Goal: Information Seeking & Learning: Learn about a topic

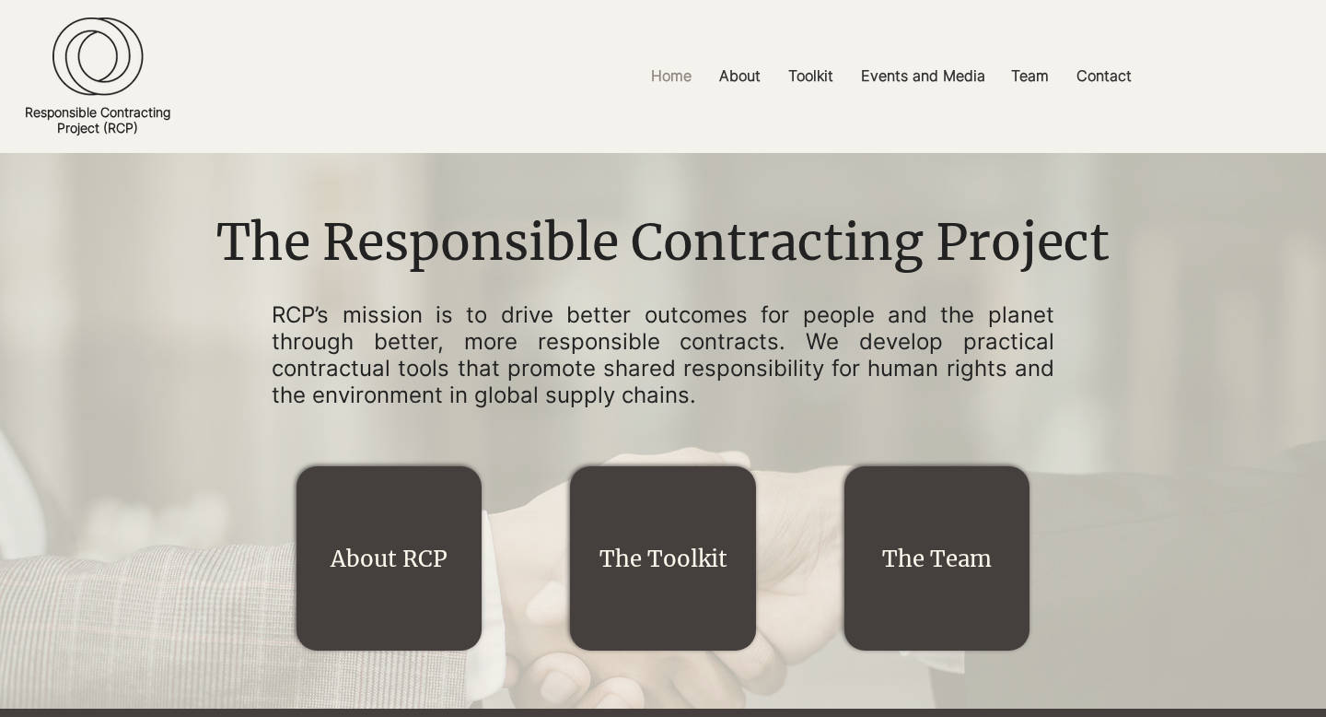
click at [956, 551] on link "The Team" at bounding box center [937, 558] width 110 height 29
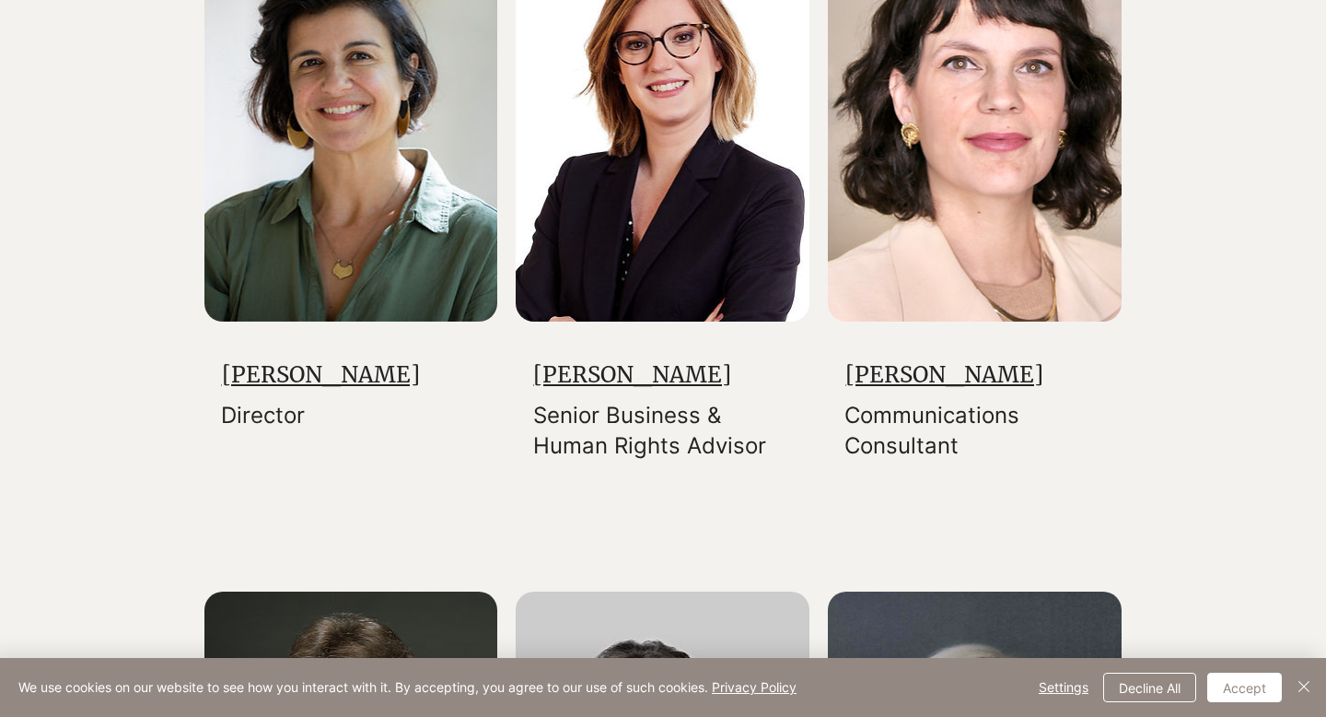
scroll to position [469, 0]
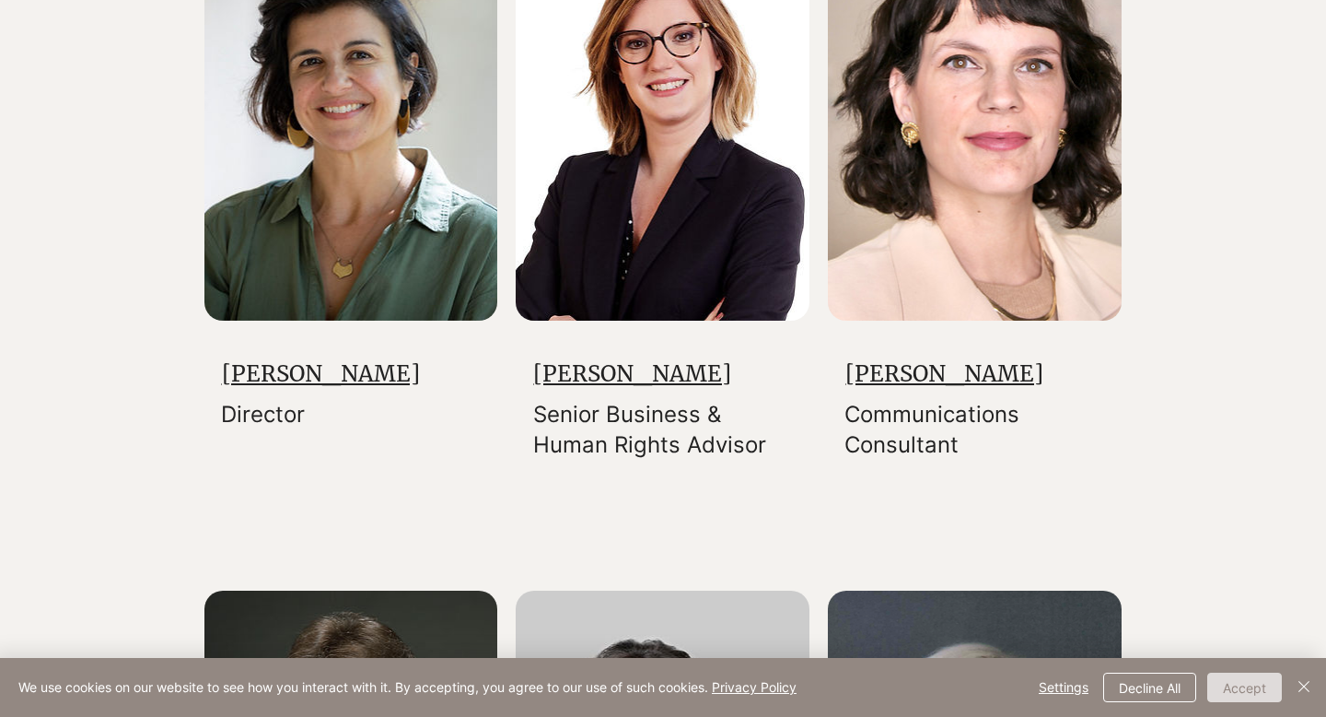
click at [1233, 682] on button "Accept" at bounding box center [1244, 686] width 75 height 29
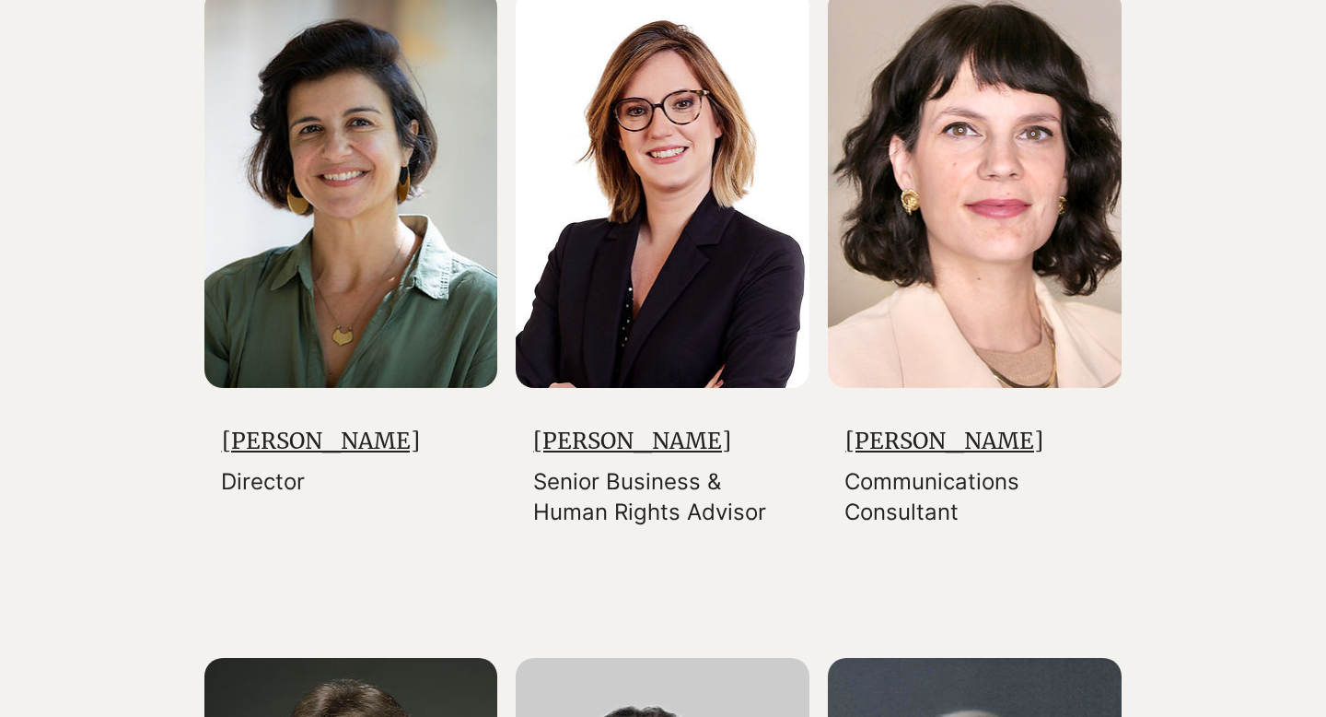
scroll to position [397, 0]
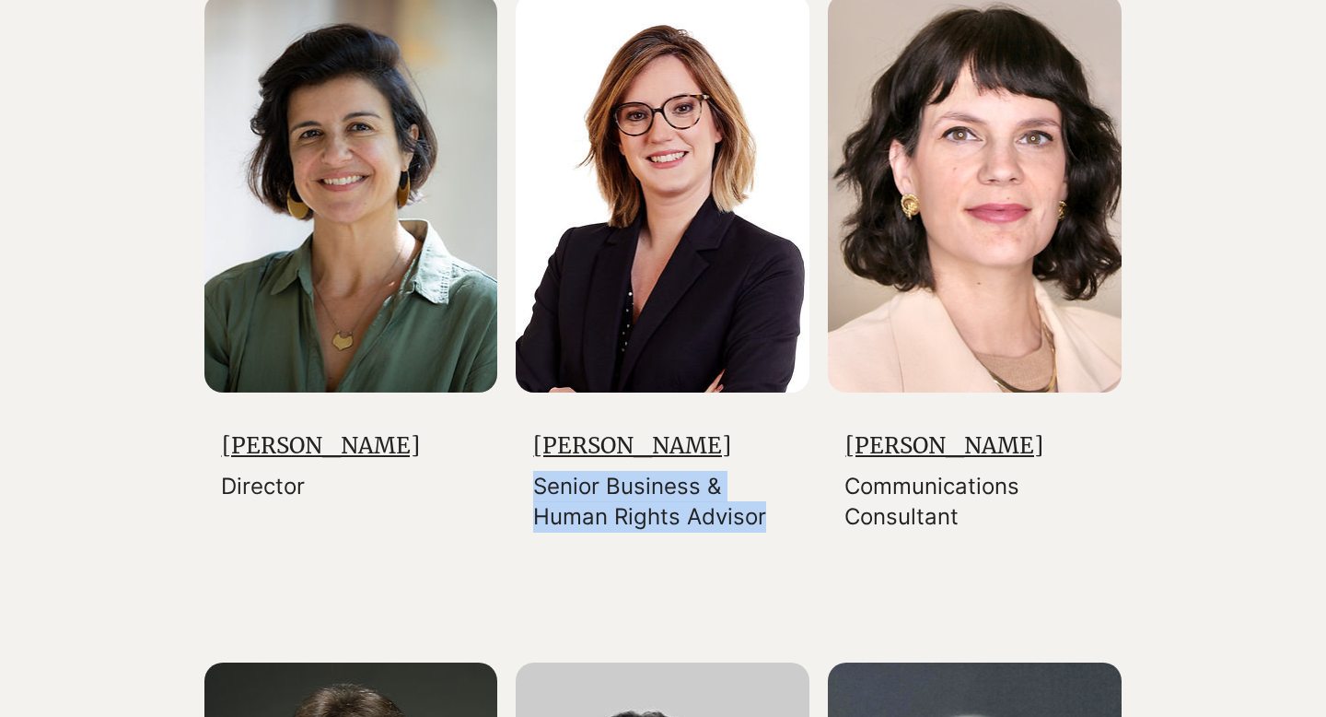
drag, startPoint x: 536, startPoint y: 485, endPoint x: 782, endPoint y: 515, distance: 247.7
click at [782, 515] on p "Senior Business & Human Rights Advisor" at bounding box center [665, 502] width 264 height 62
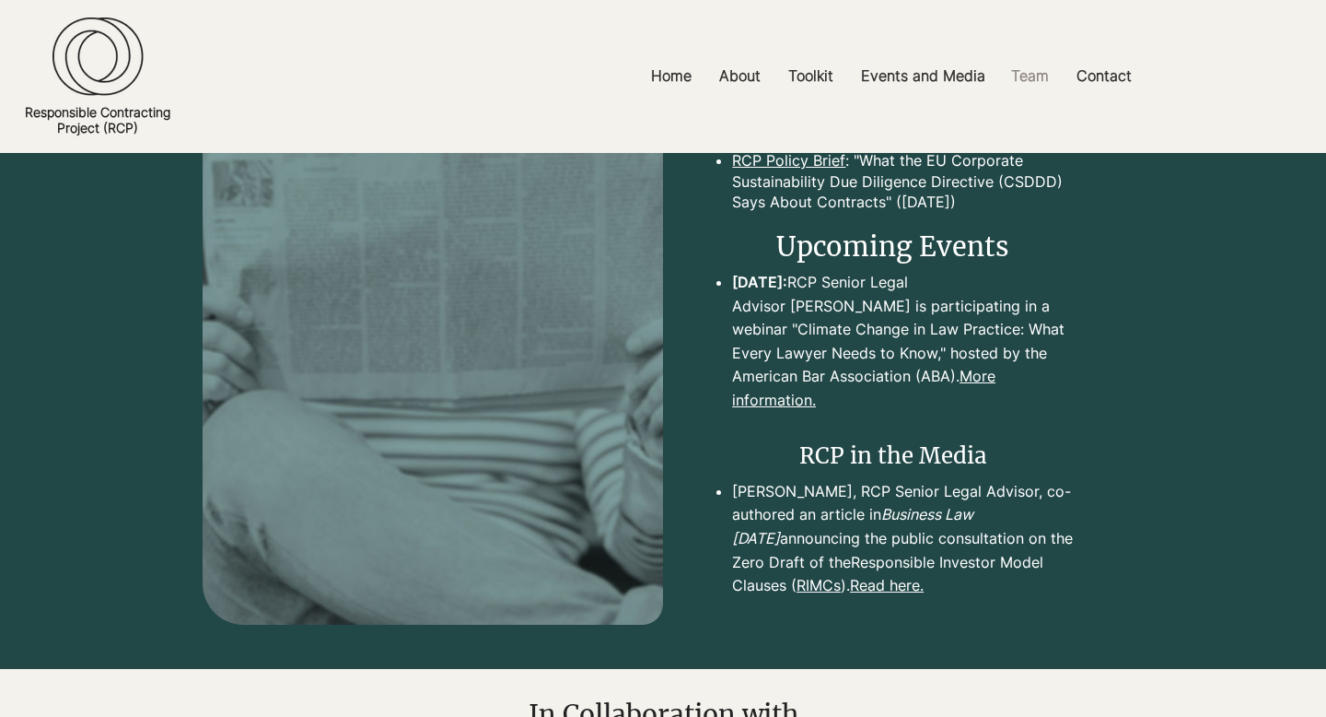
scroll to position [4539, 0]
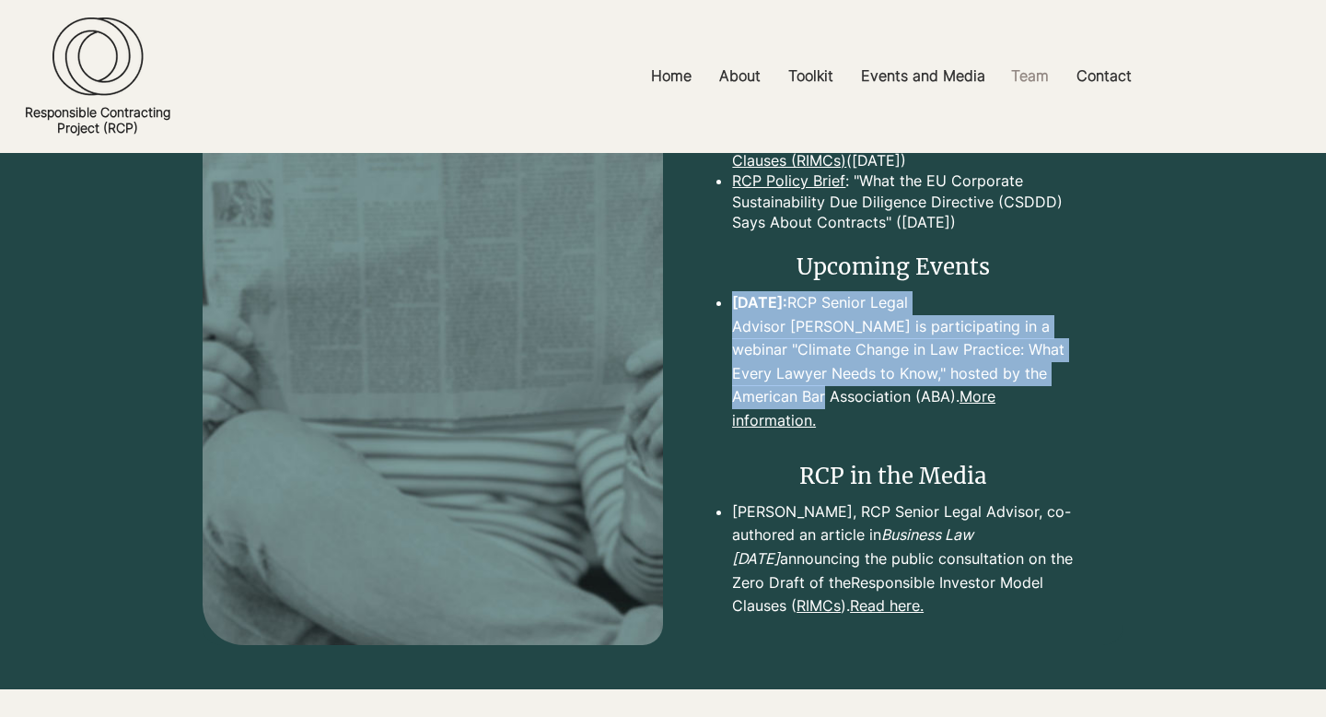
drag, startPoint x: 726, startPoint y: 318, endPoint x: 725, endPoint y: 419, distance: 101.3
click at [725, 419] on ul "Sept. 25: RCP Senior Legal Advisor Susan Maslow is participating in a webinar "…" at bounding box center [896, 362] width 367 height 142
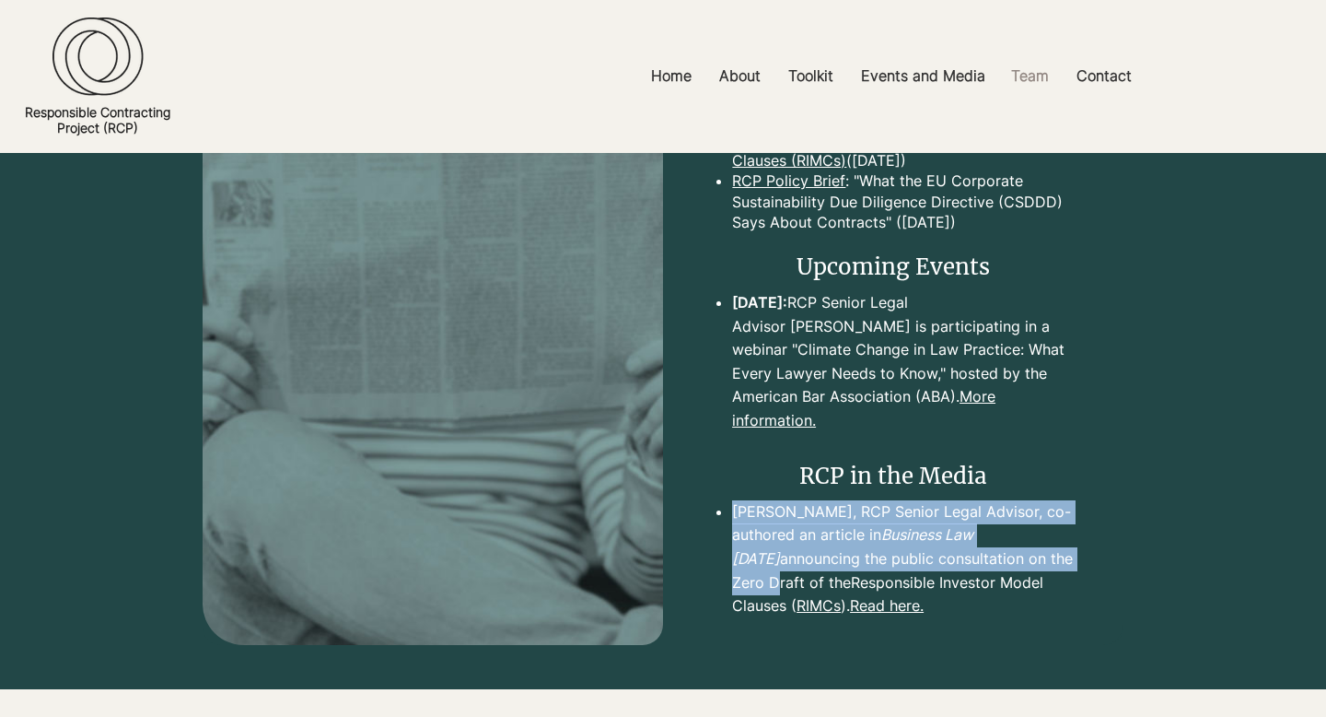
drag, startPoint x: 729, startPoint y: 510, endPoint x: 730, endPoint y: 577, distance: 67.3
click at [730, 577] on ul "Susan Maslow, RCP Senior Legal Advisor, co-authored an article in Business Law …" at bounding box center [896, 559] width 367 height 118
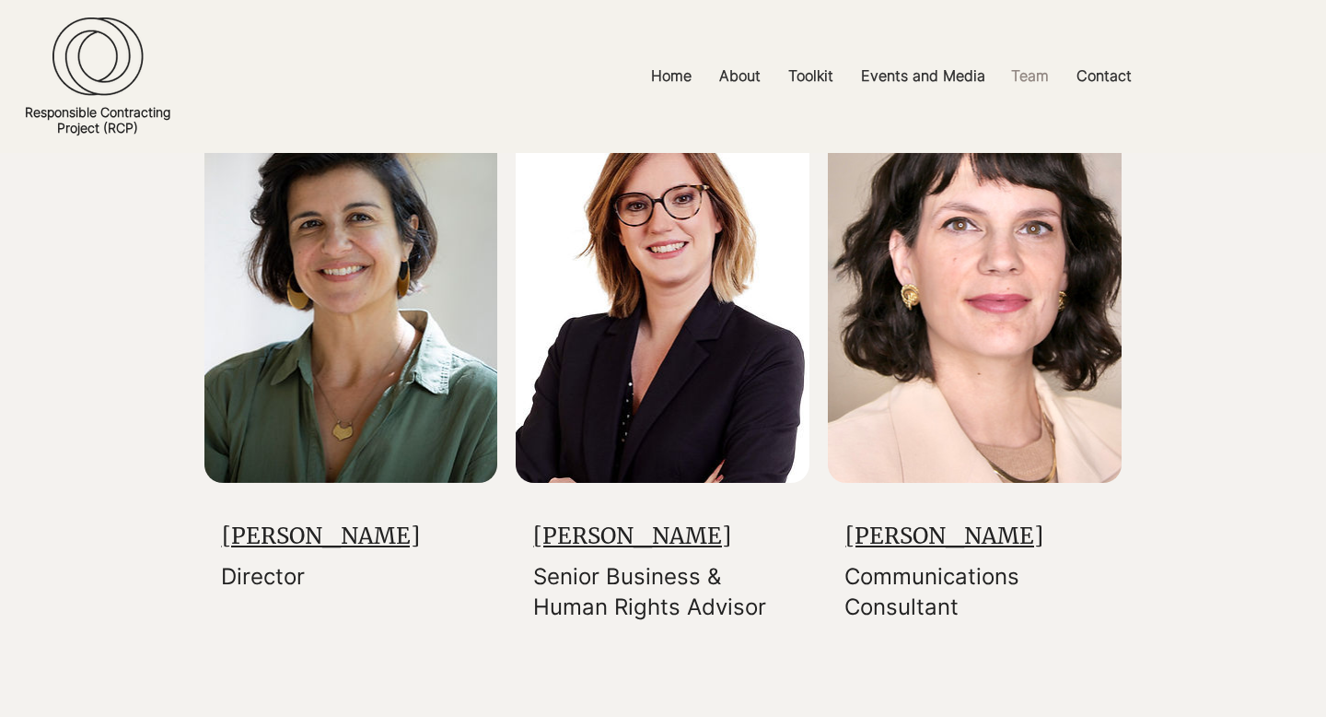
scroll to position [301, 0]
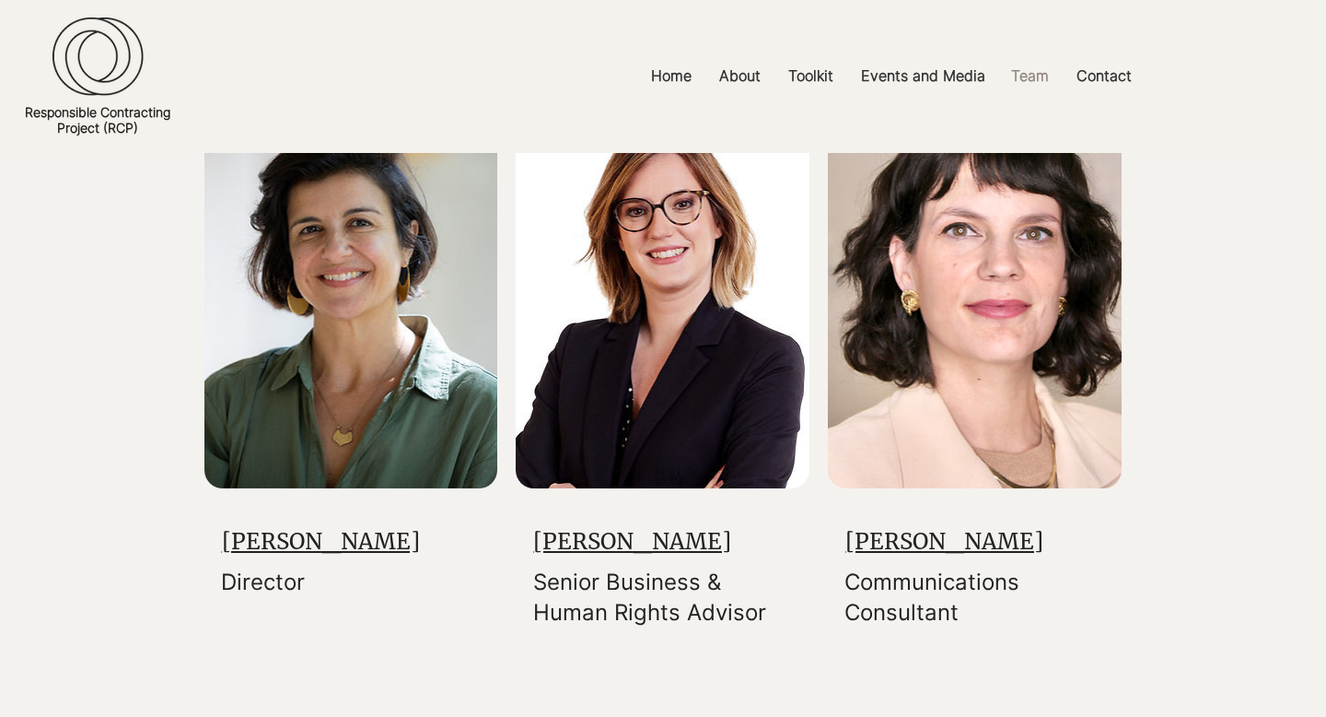
click at [577, 540] on link "Claire Bright" at bounding box center [632, 541] width 198 height 29
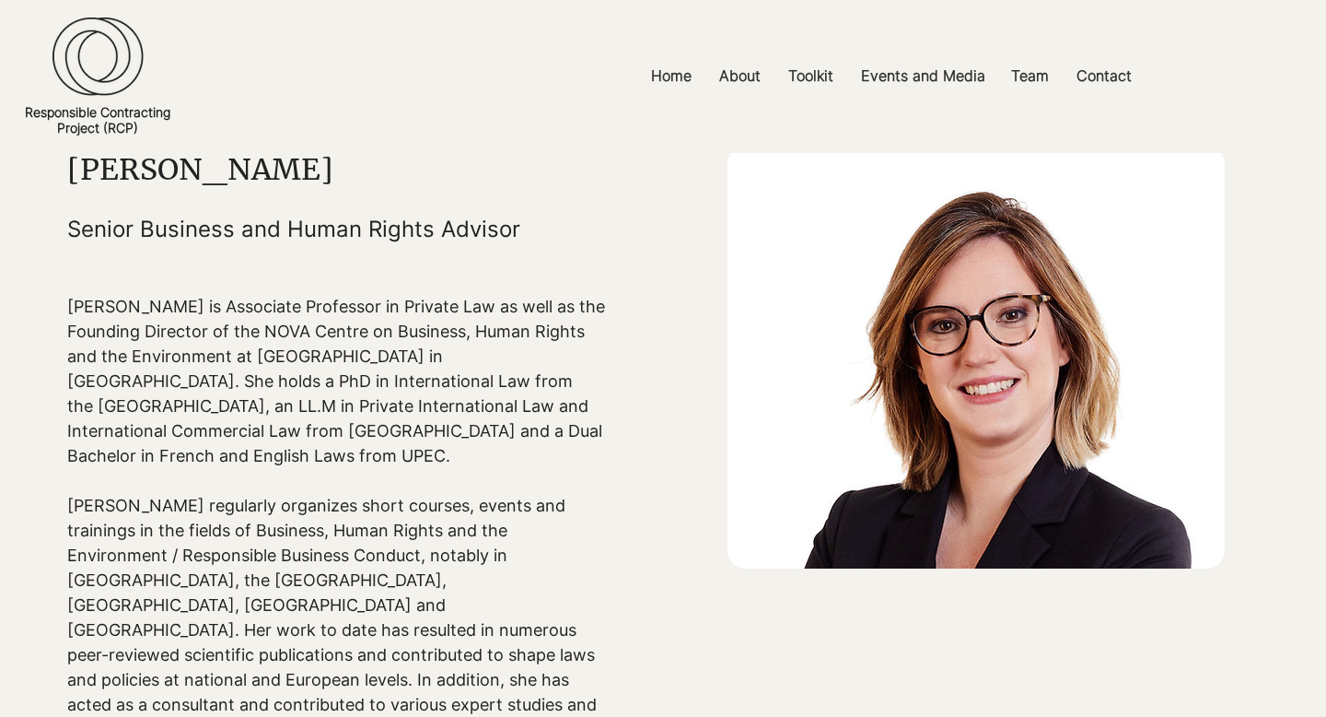
scroll to position [216, 0]
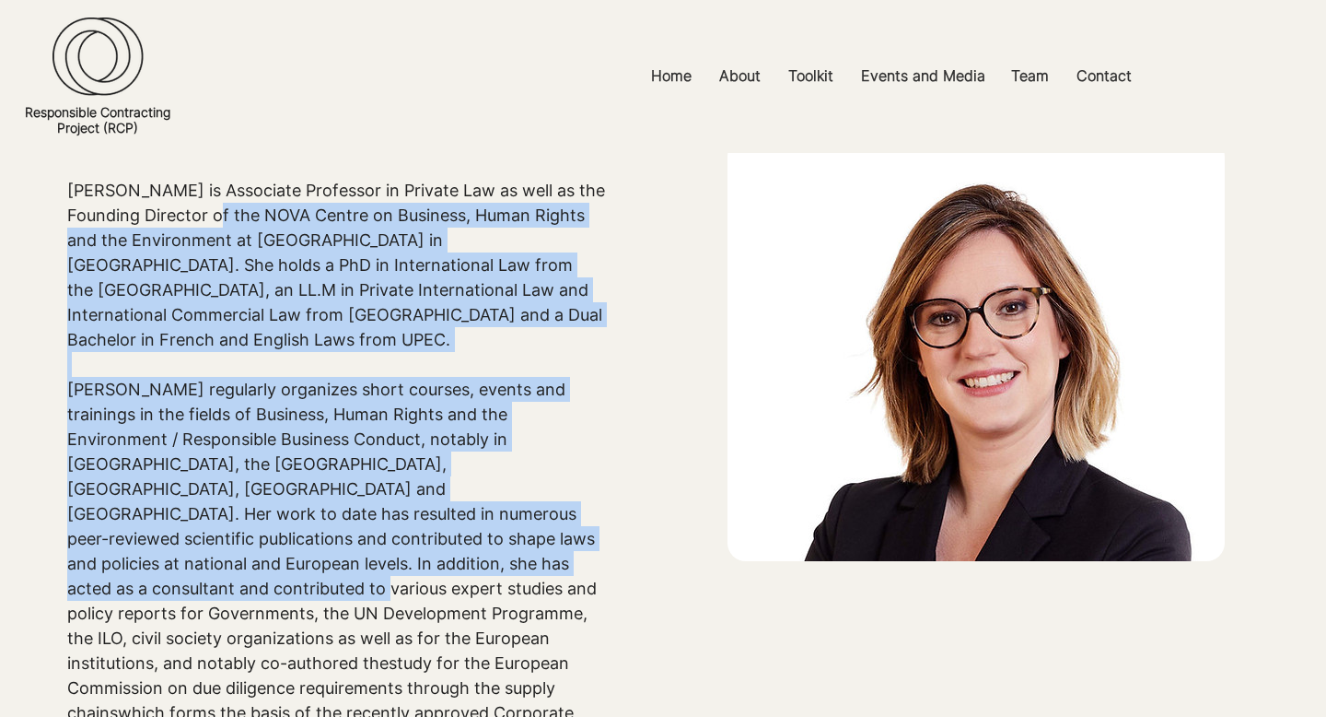
drag, startPoint x: 203, startPoint y: 213, endPoint x: 444, endPoint y: 573, distance: 433.5
click at [444, 573] on div "Dr Claire Bright is Associate Professor in Private Law as well as the Founding …" at bounding box center [336, 464] width 539 height 572
click at [444, 573] on p "Dr Claire Bright regularly organizes short courses, events and trainings in the…" at bounding box center [336, 551] width 539 height 398
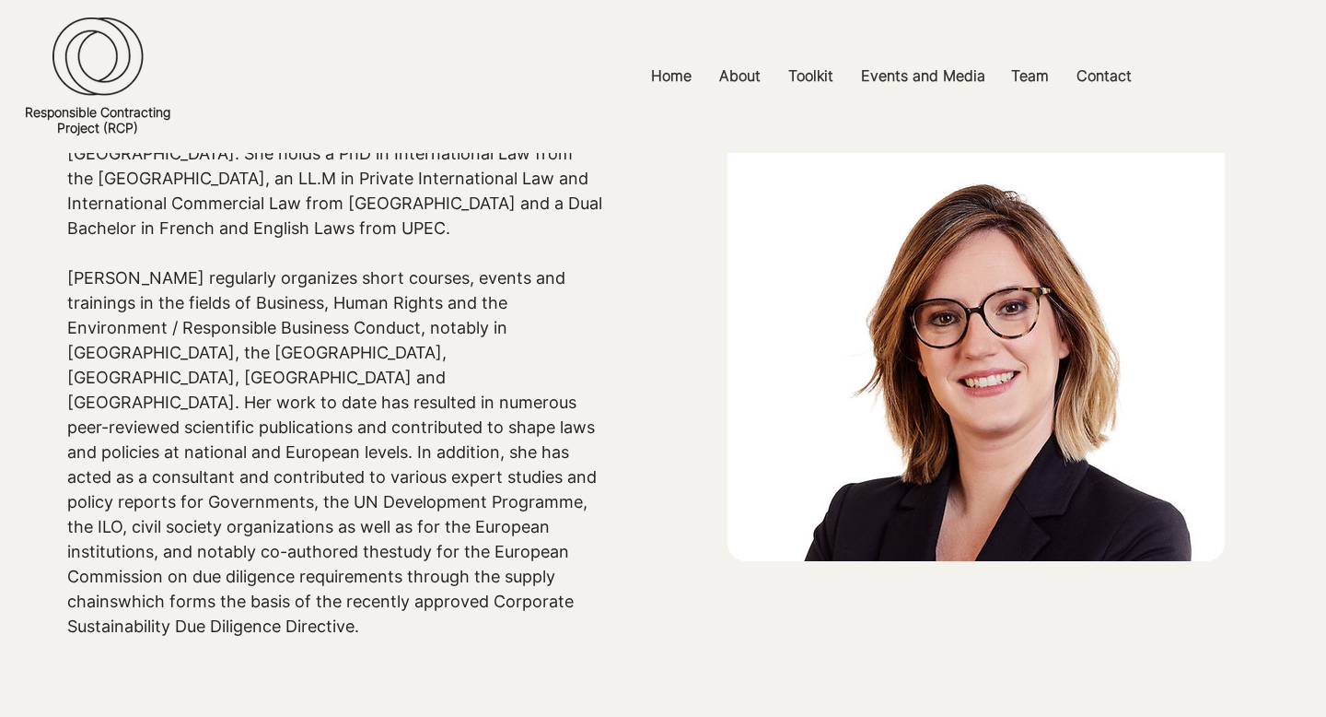
scroll to position [342, 0]
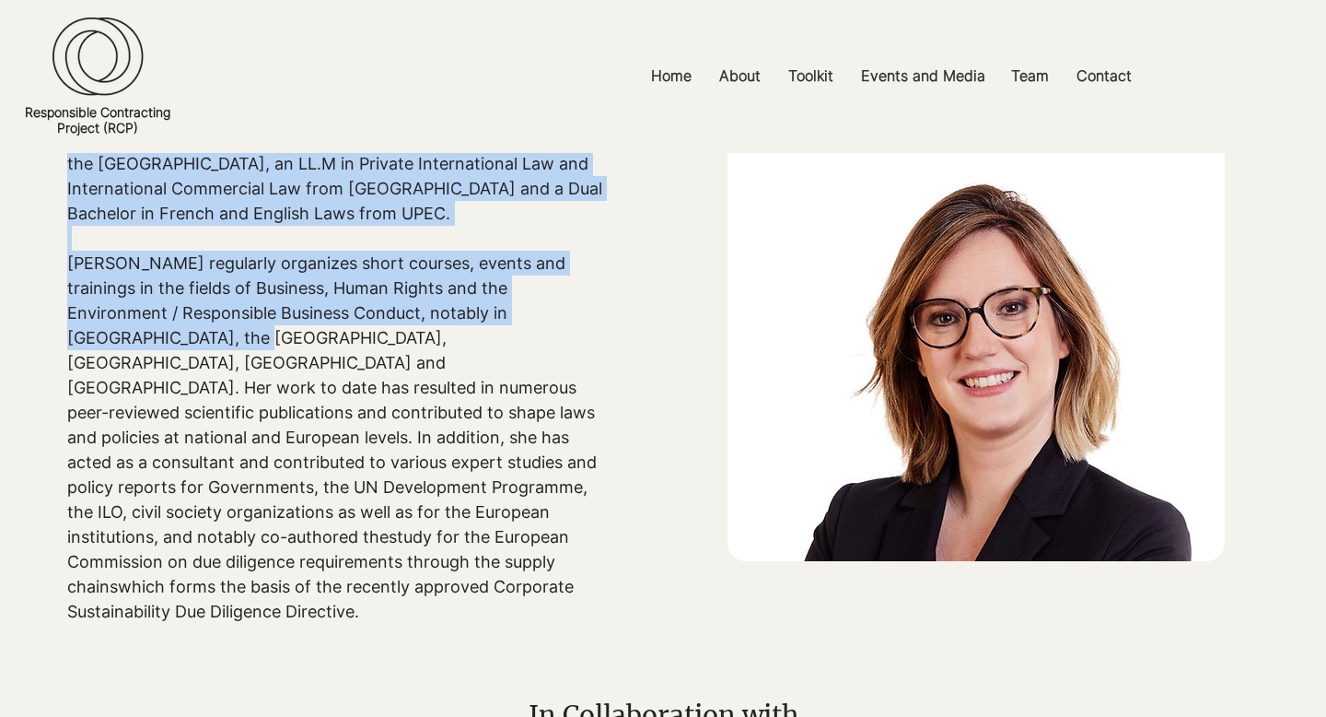
drag, startPoint x: 146, startPoint y: 327, endPoint x: 146, endPoint y: 587, distance: 259.7
click at [146, 587] on section "Claire Bright​​​​ Senior Business and Human Rights Advisor Dr Claire Bright is …" at bounding box center [663, 240] width 1326 height 859
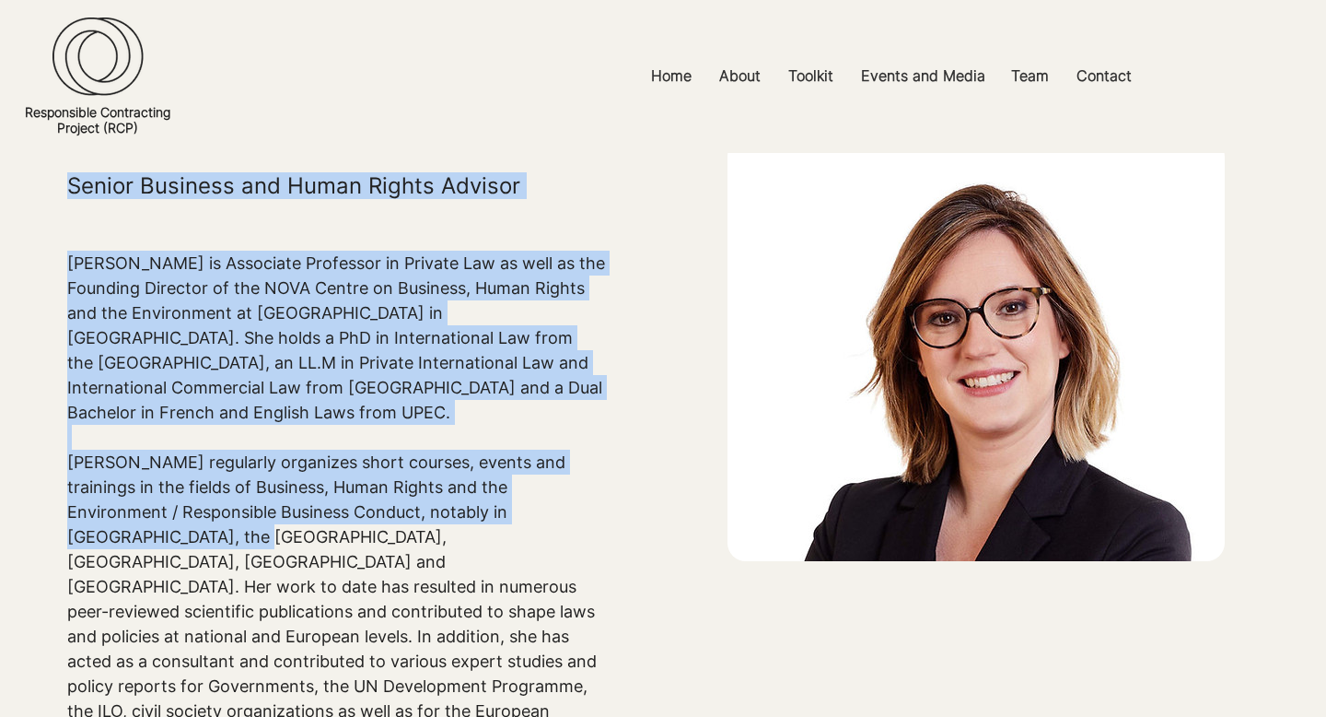
scroll to position [41, 0]
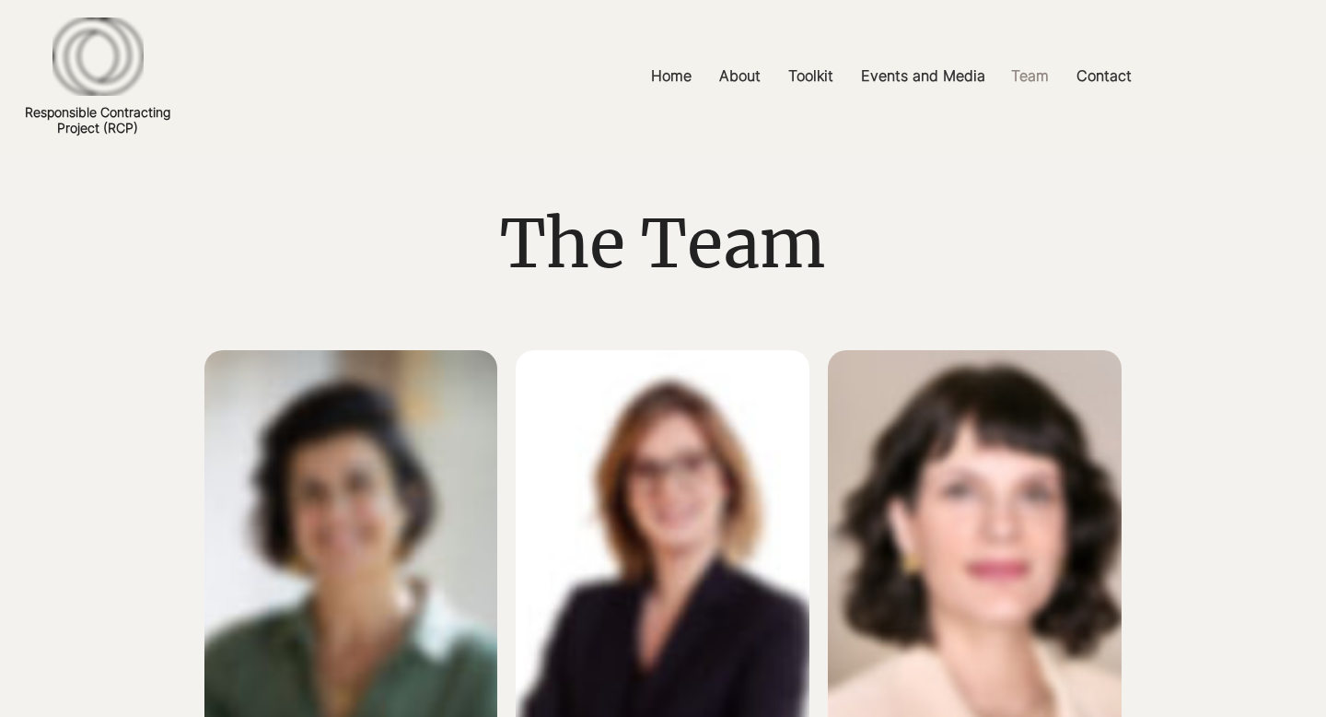
scroll to position [301, 0]
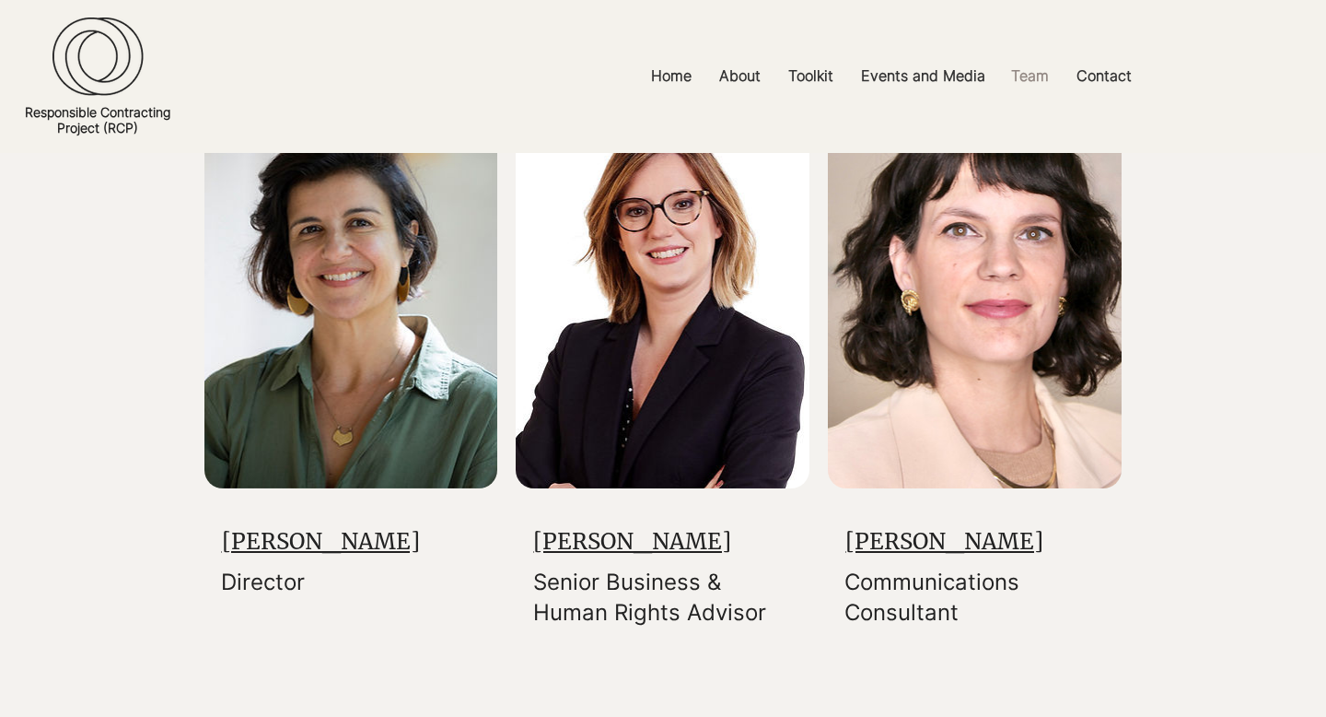
click at [363, 548] on link "Sarah Dadush" at bounding box center [321, 541] width 198 height 29
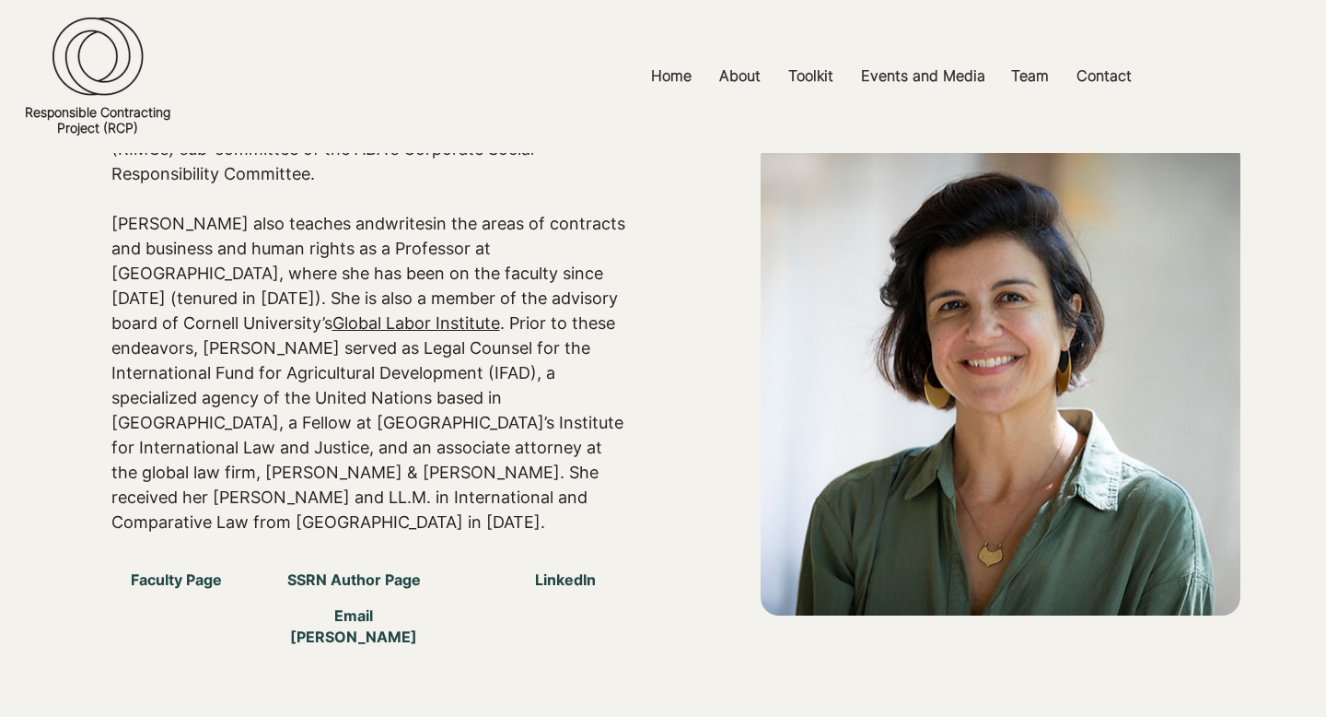
scroll to position [453, 0]
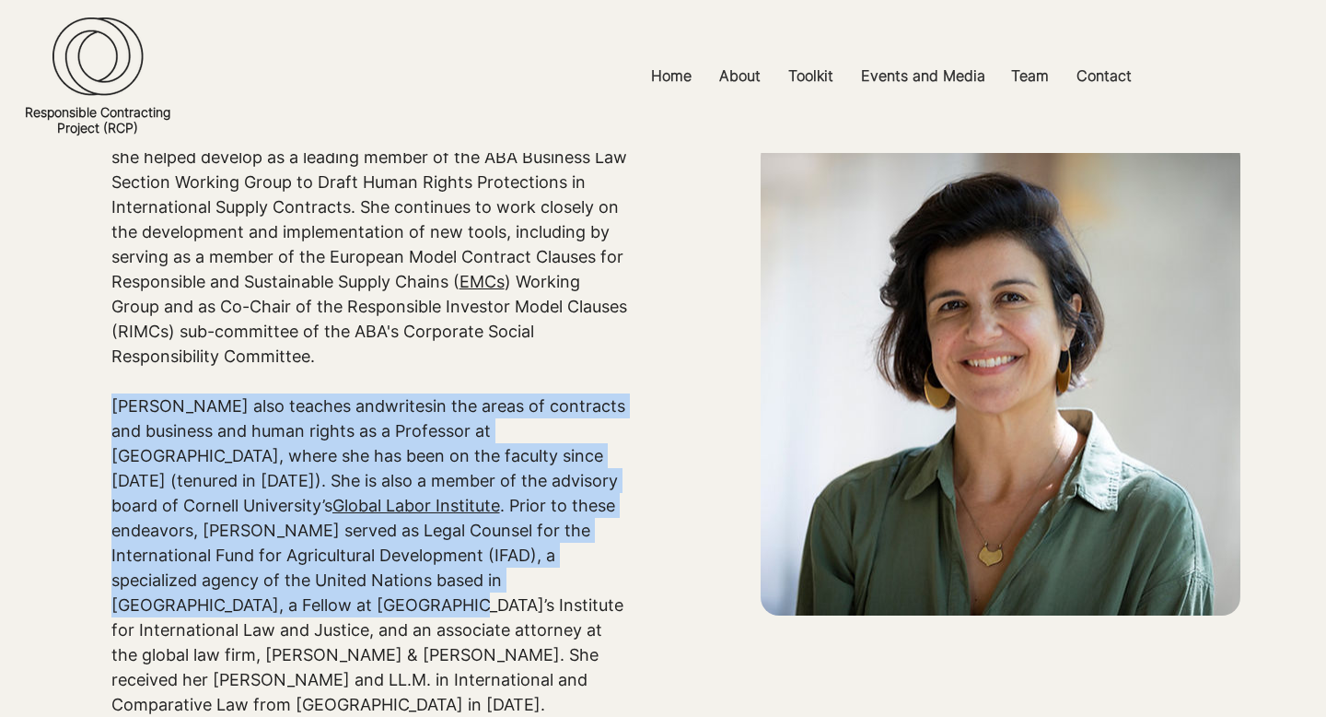
drag, startPoint x: 111, startPoint y: 385, endPoint x: 119, endPoint y: 577, distance: 191.8
click at [119, 577] on p "Sarah also teaches and writes in the areas of contracts and business and human …" at bounding box center [371, 554] width 520 height 323
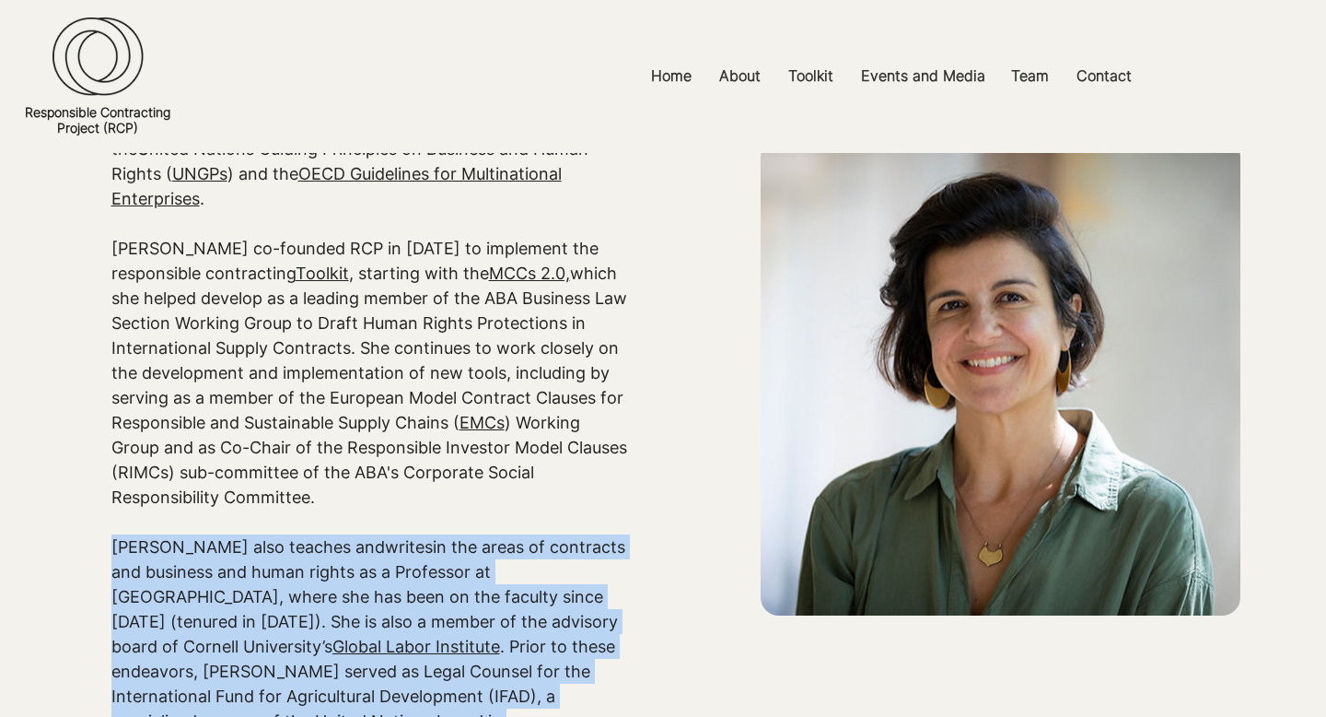
scroll to position [111, 0]
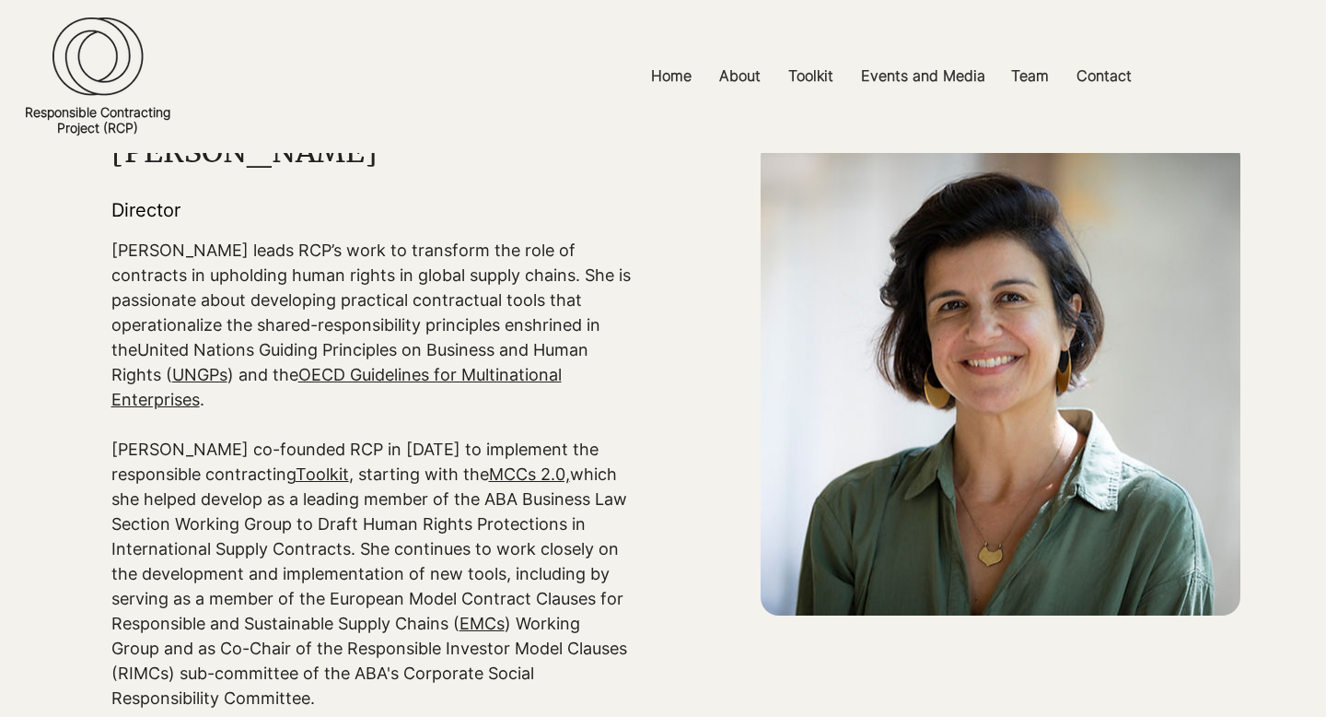
drag, startPoint x: 317, startPoint y: 440, endPoint x: 402, endPoint y: 446, distance: 85.8
click at [402, 446] on p "Sarah co-founded RCP in 2022 to implement the responsible contracting Toolkit ,…" at bounding box center [371, 574] width 520 height 274
click at [648, 386] on div "main content" at bounding box center [663, 698] width 1326 height 1315
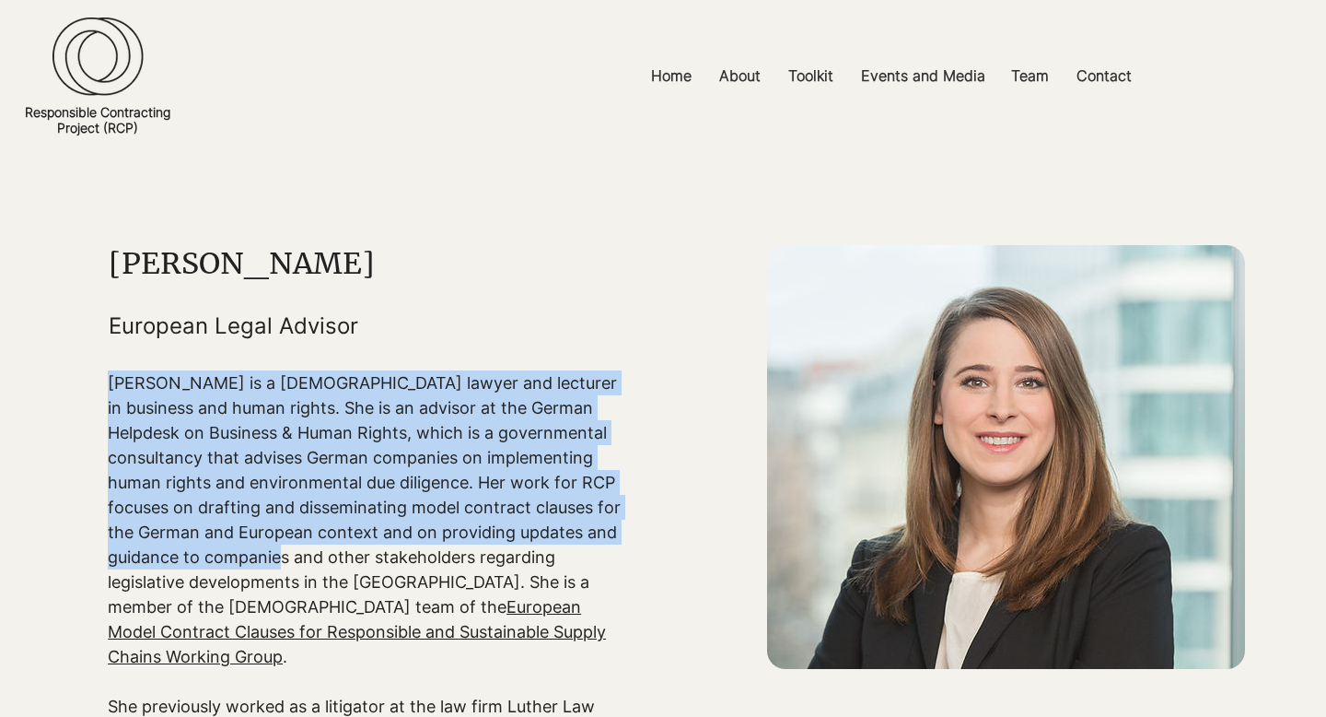
drag, startPoint x: 112, startPoint y: 379, endPoint x: 324, endPoint y: 559, distance: 278.3
click at [324, 559] on p "[PERSON_NAME] is a [DEMOGRAPHIC_DATA] lawyer and lecturer in business and human…" at bounding box center [368, 519] width 520 height 298
click at [324, 559] on p "Michaela is a German lawyer and lecturer in business and human rights. She is a…" at bounding box center [368, 519] width 520 height 298
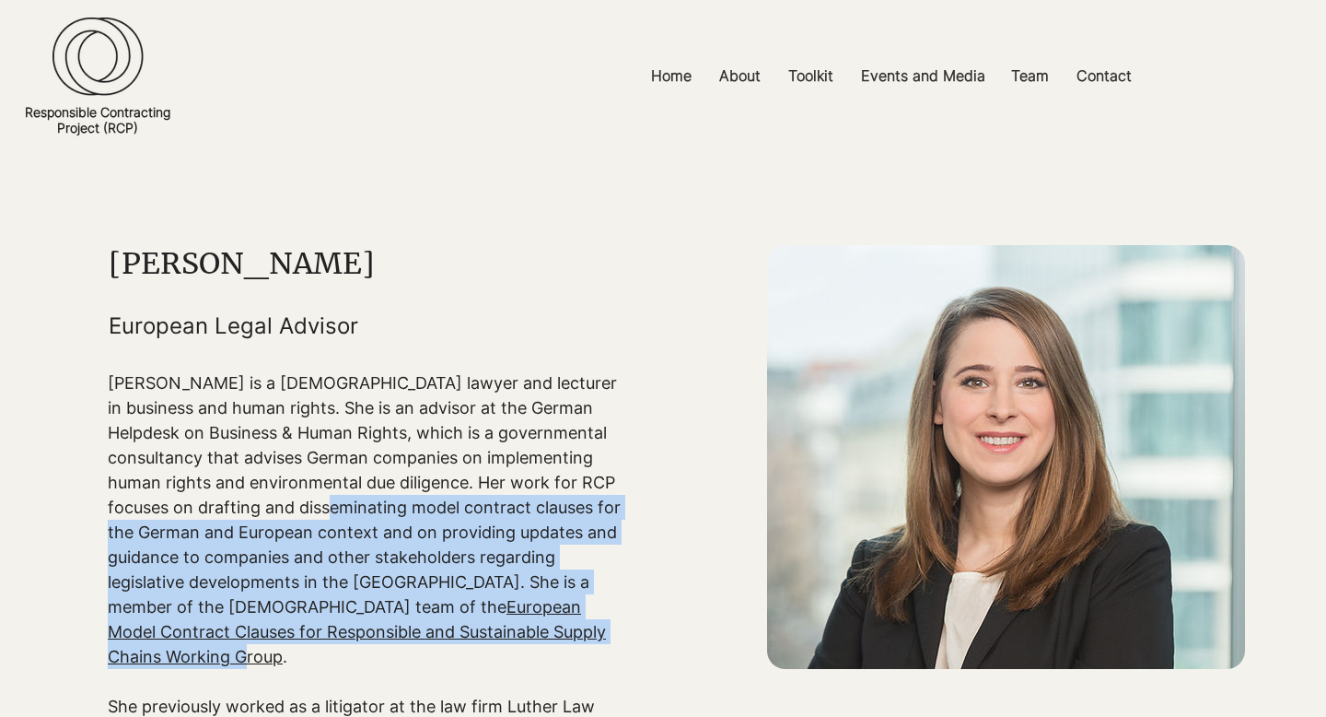
drag, startPoint x: 379, startPoint y: 512, endPoint x: 395, endPoint y: 629, distance: 118.0
click at [395, 629] on p "Michaela is a German lawyer and lecturer in business and human rights. She is a…" at bounding box center [368, 519] width 520 height 298
click at [392, 549] on p "Michaela is a German lawyer and lecturer in business and human rights. She is a…" at bounding box center [368, 519] width 520 height 298
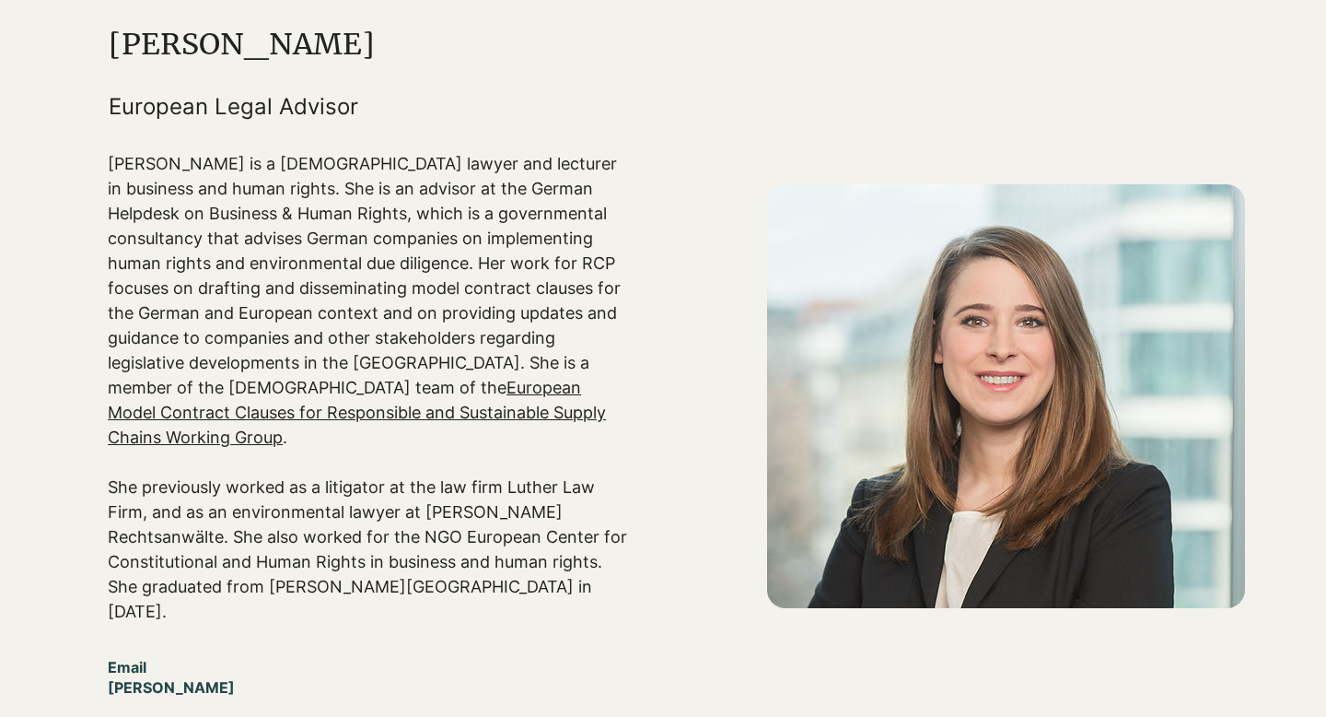
scroll to position [234, 0]
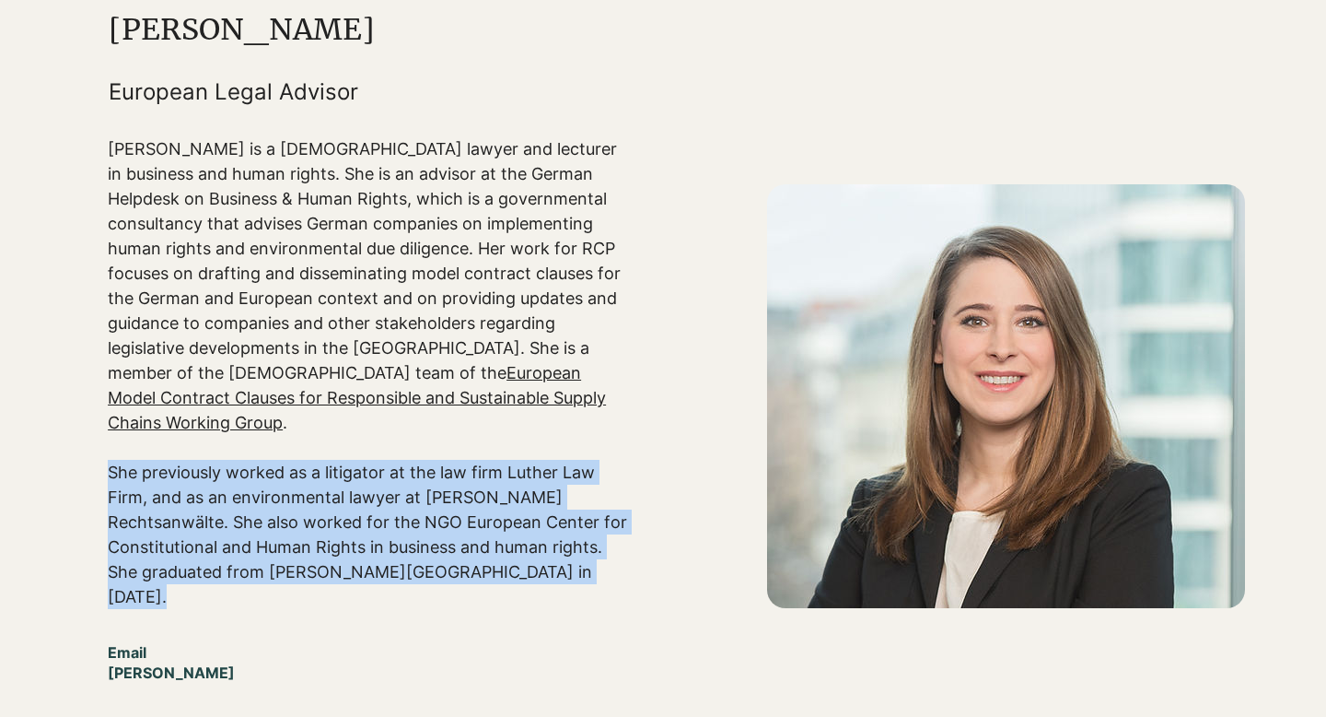
drag, startPoint x: 111, startPoint y: 450, endPoint x: 536, endPoint y: 542, distance: 435.2
click at [536, 542] on p "She previously worked as a litigator at the law firm Luther Law Firm, and as an…" at bounding box center [368, 534] width 520 height 149
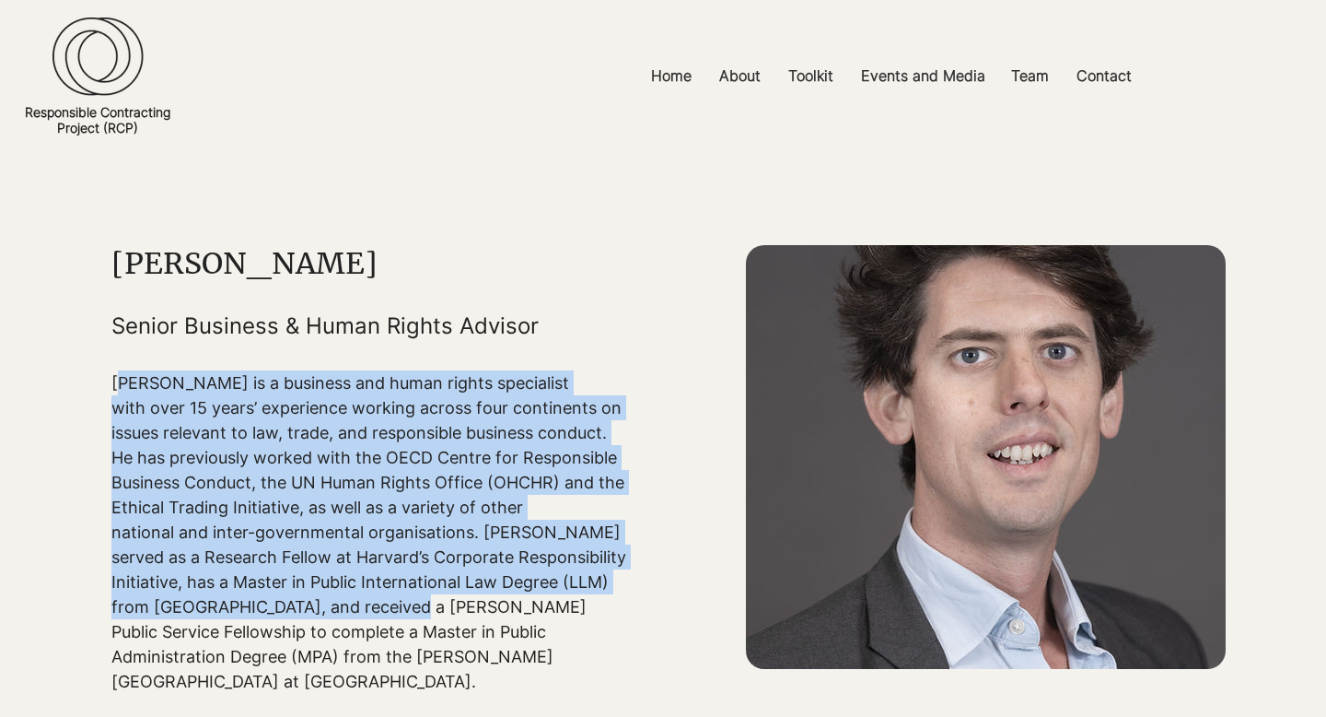
drag, startPoint x: 118, startPoint y: 386, endPoint x: 304, endPoint y: 600, distance: 283.3
click at [304, 600] on p "Ben Rutledge is a business and human rights specialist with over 15 years’ expe…" at bounding box center [371, 531] width 520 height 323
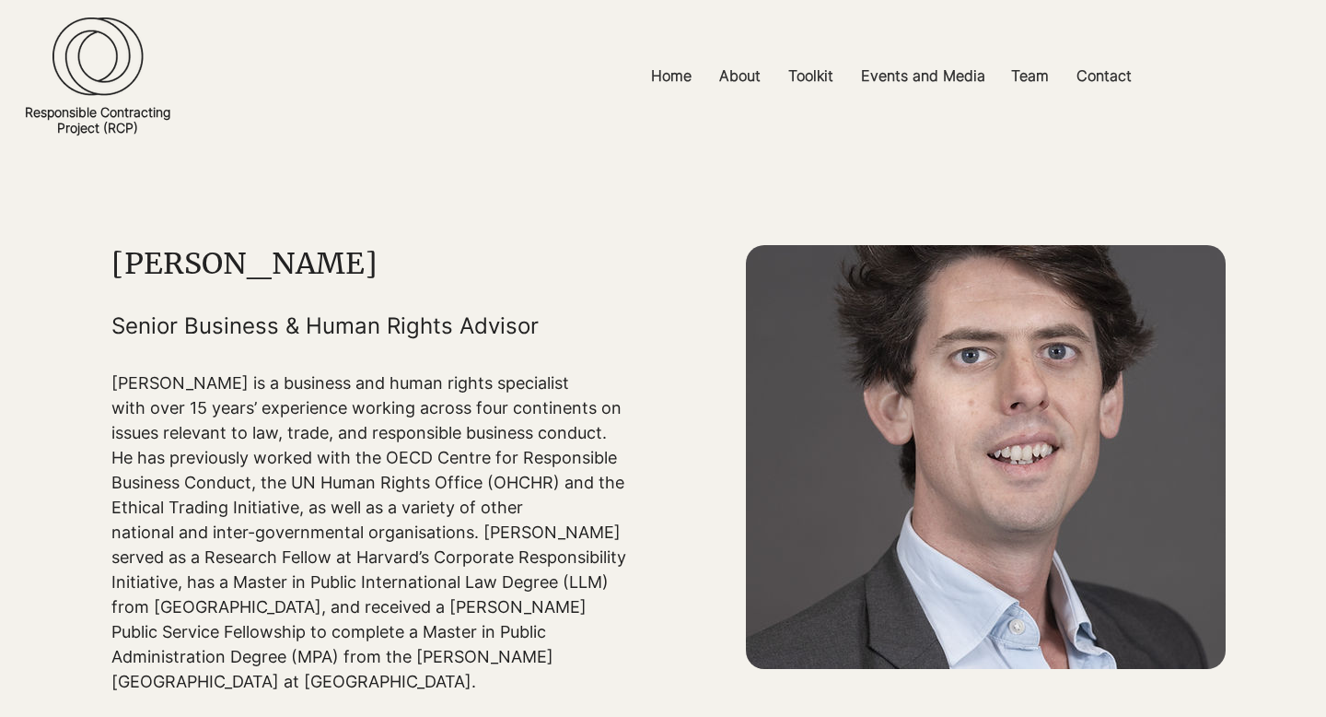
click at [305, 600] on p "Ben Rutledge is a business and human rights specialist with over 15 years’ expe…" at bounding box center [371, 531] width 520 height 323
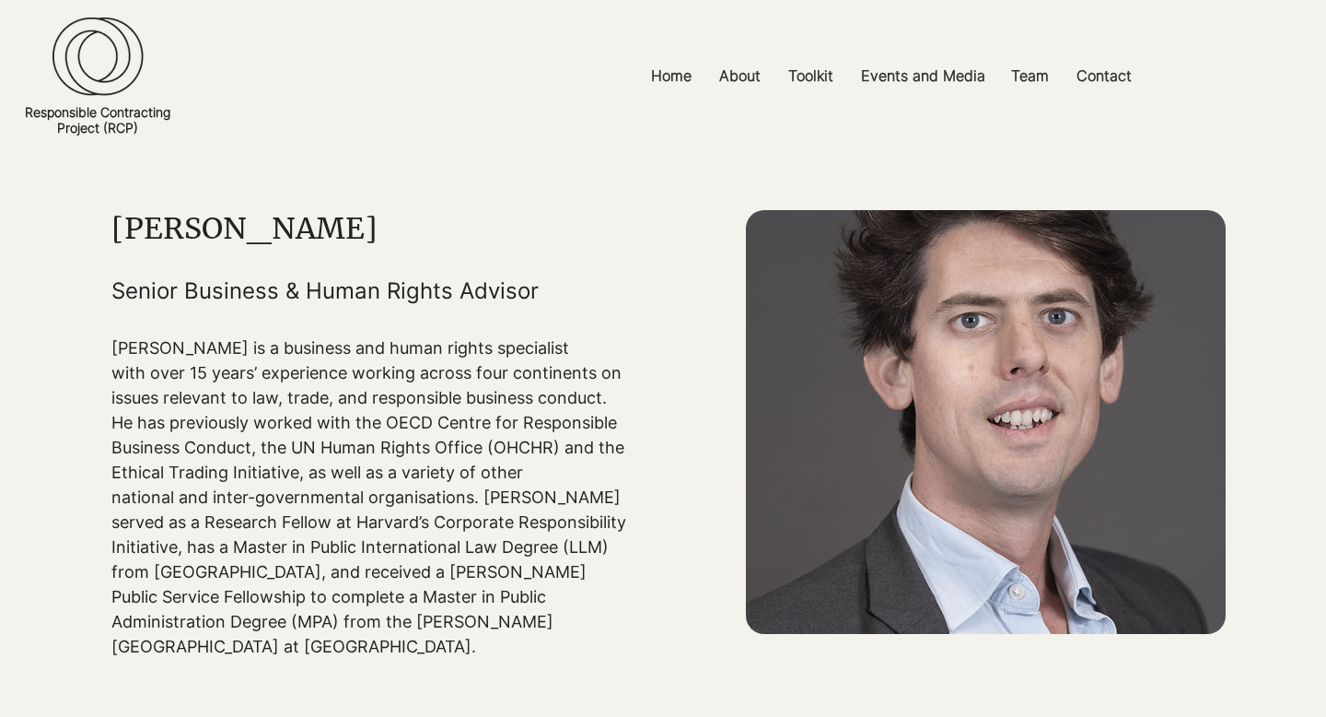
scroll to position [57, 0]
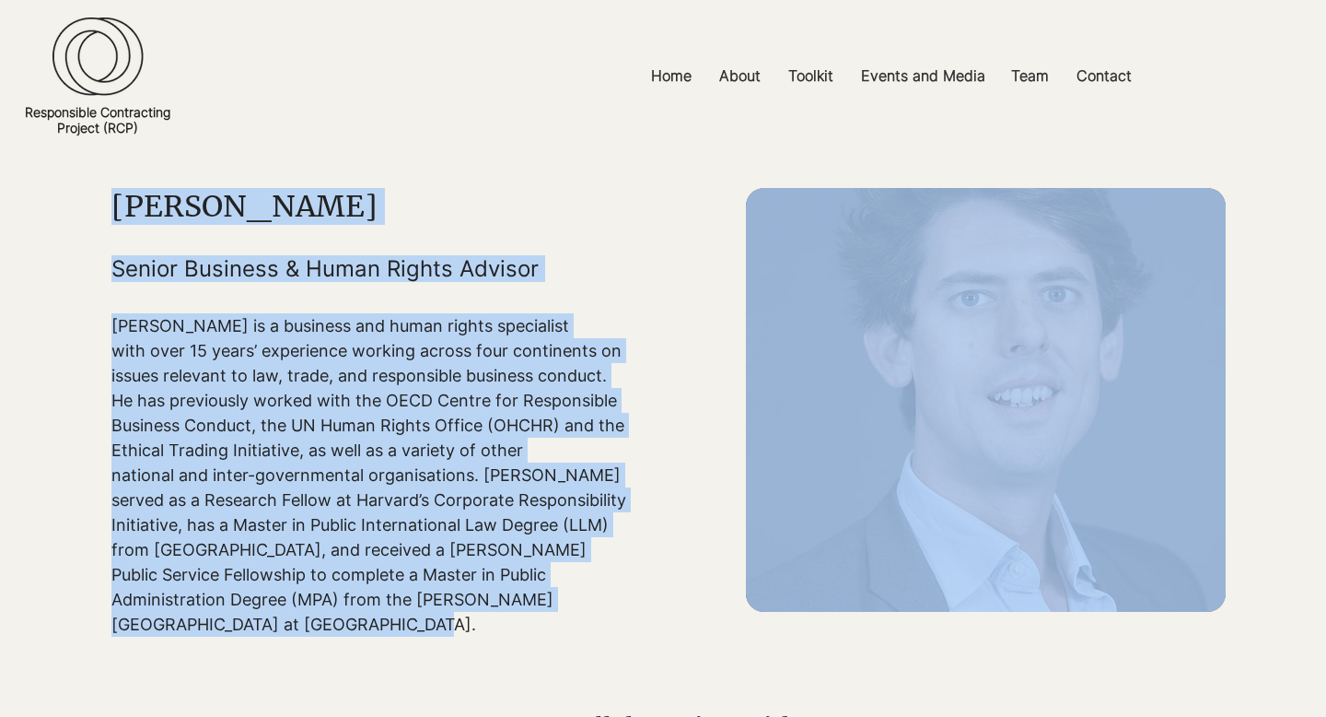
drag, startPoint x: 593, startPoint y: 601, endPoint x: 332, endPoint y: 624, distance: 261.7
click at [332, 624] on section "Ben Rutledge Senior Business & Human Rights Advisor Ben Rutledge is a business …" at bounding box center [663, 390] width 1326 height 588
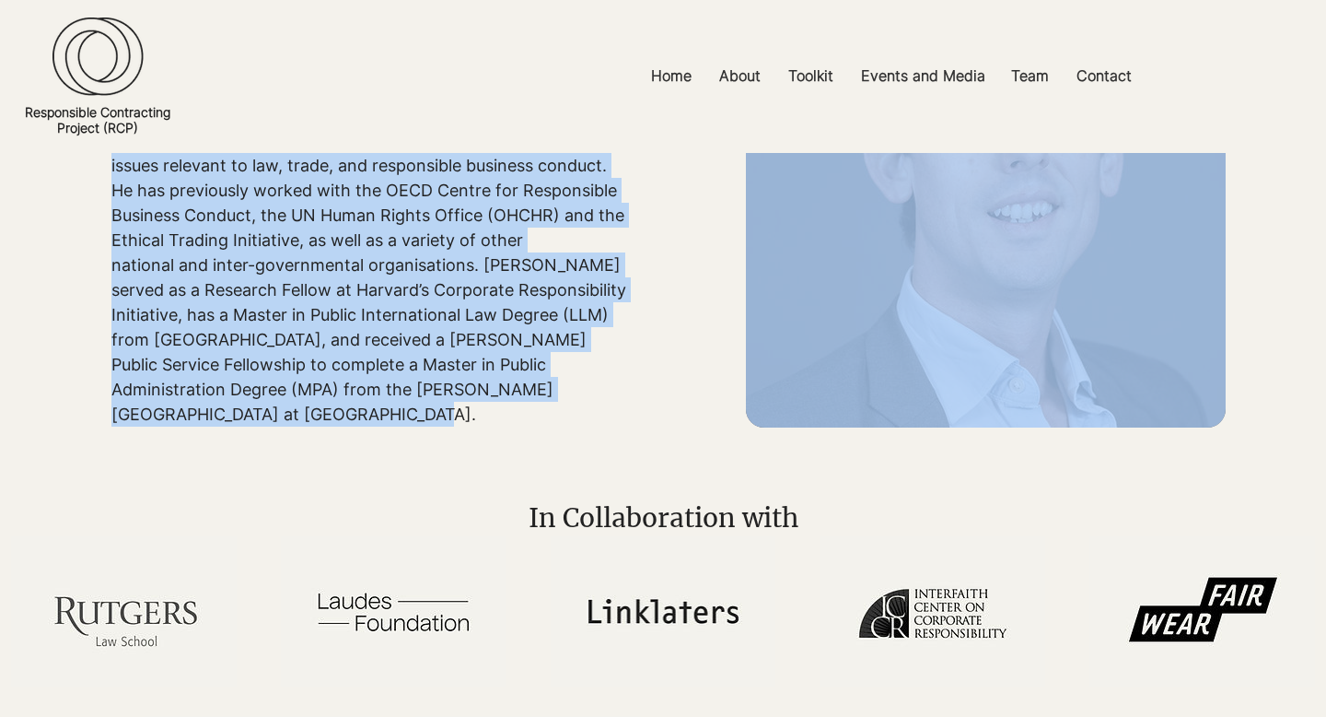
scroll to position [0, 0]
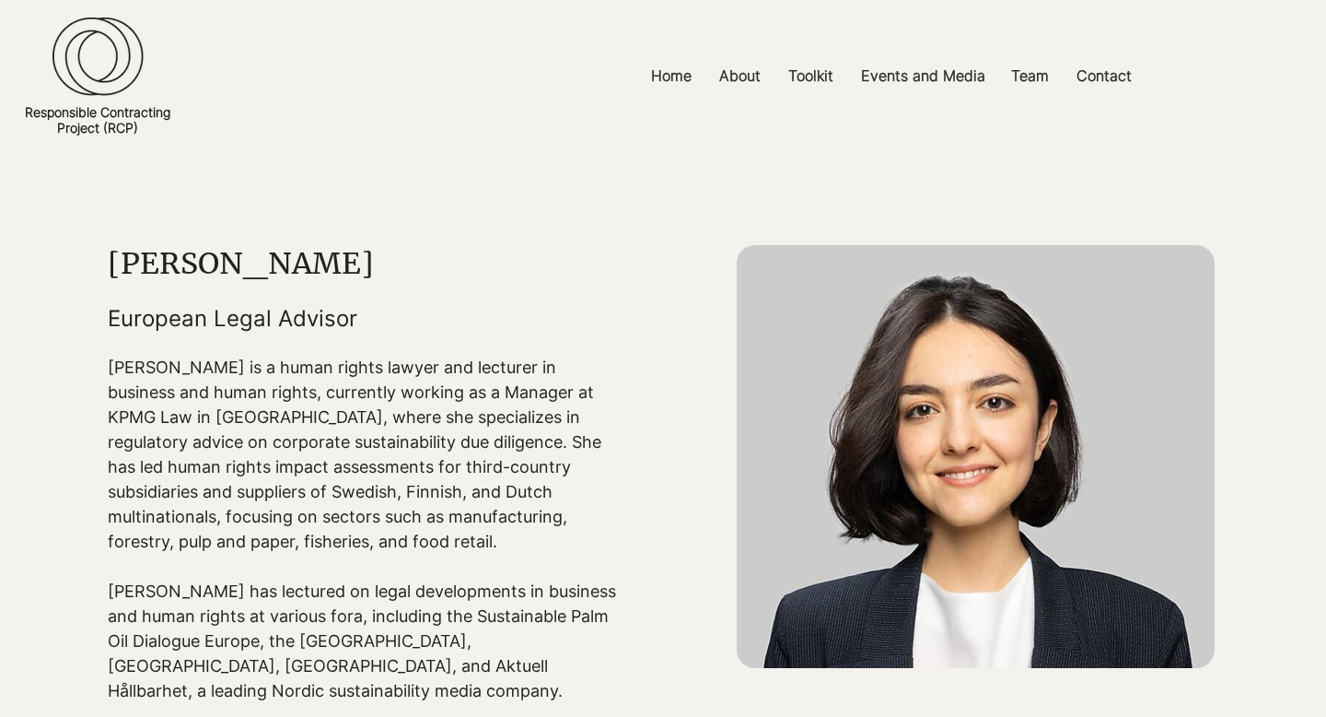
scroll to position [30, 0]
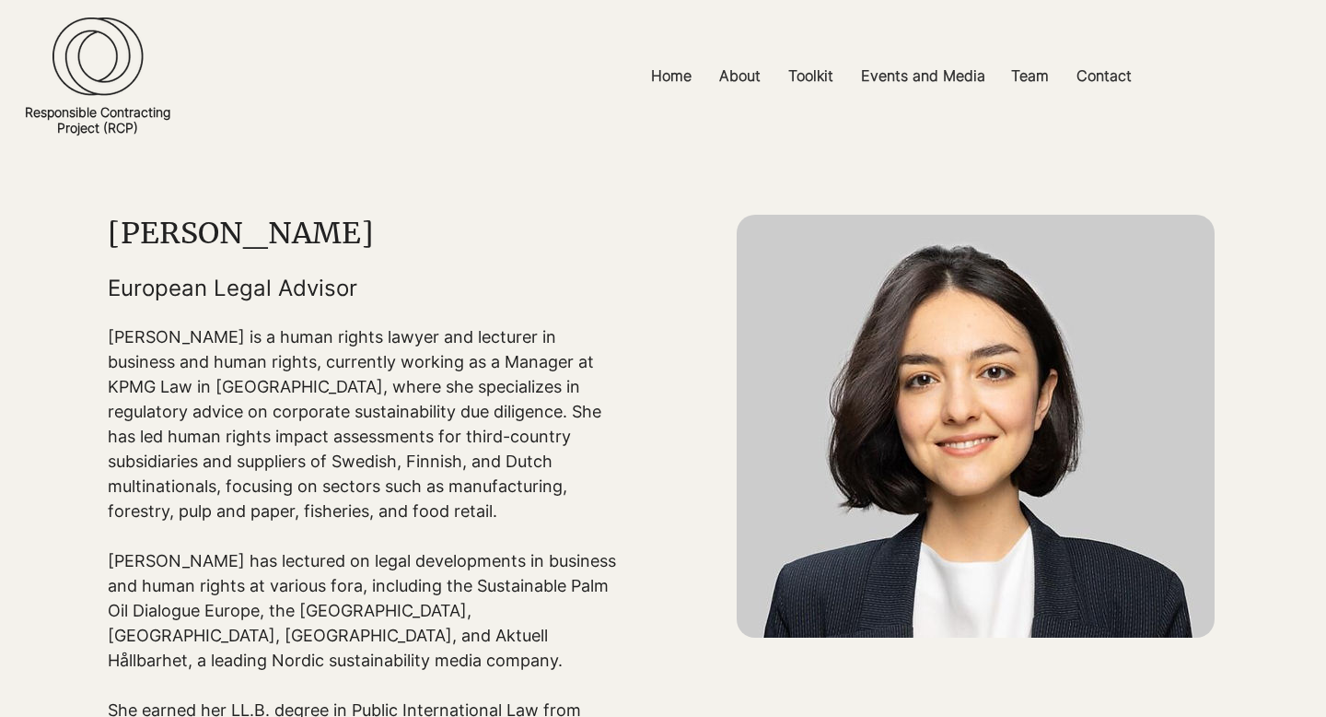
drag, startPoint x: 92, startPoint y: 329, endPoint x: 97, endPoint y: 402, distance: 72.9
click at [97, 402] on div "main content" at bounding box center [663, 495] width 1326 height 746
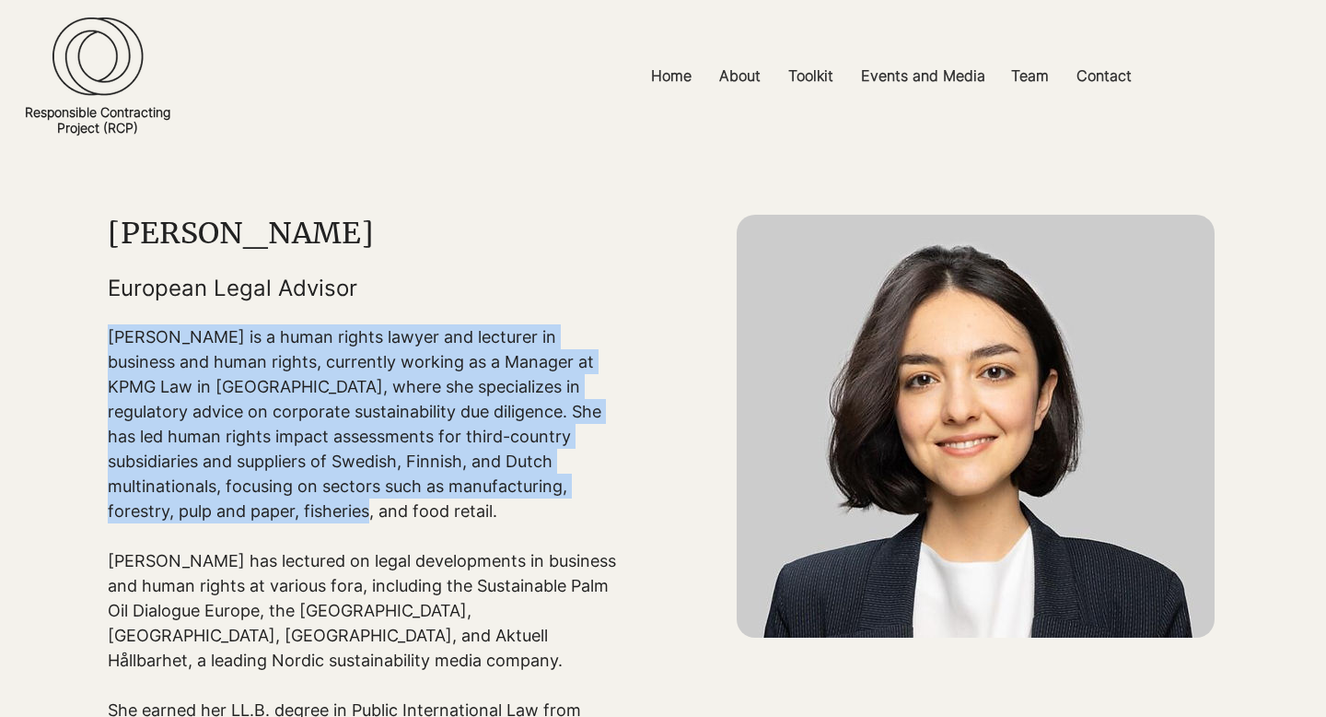
drag, startPoint x: 109, startPoint y: 336, endPoint x: 198, endPoint y: 516, distance: 200.6
click at [198, 516] on p "[PERSON_NAME] is a human rights lawyer and lecturer in business and human right…" at bounding box center [368, 423] width 520 height 199
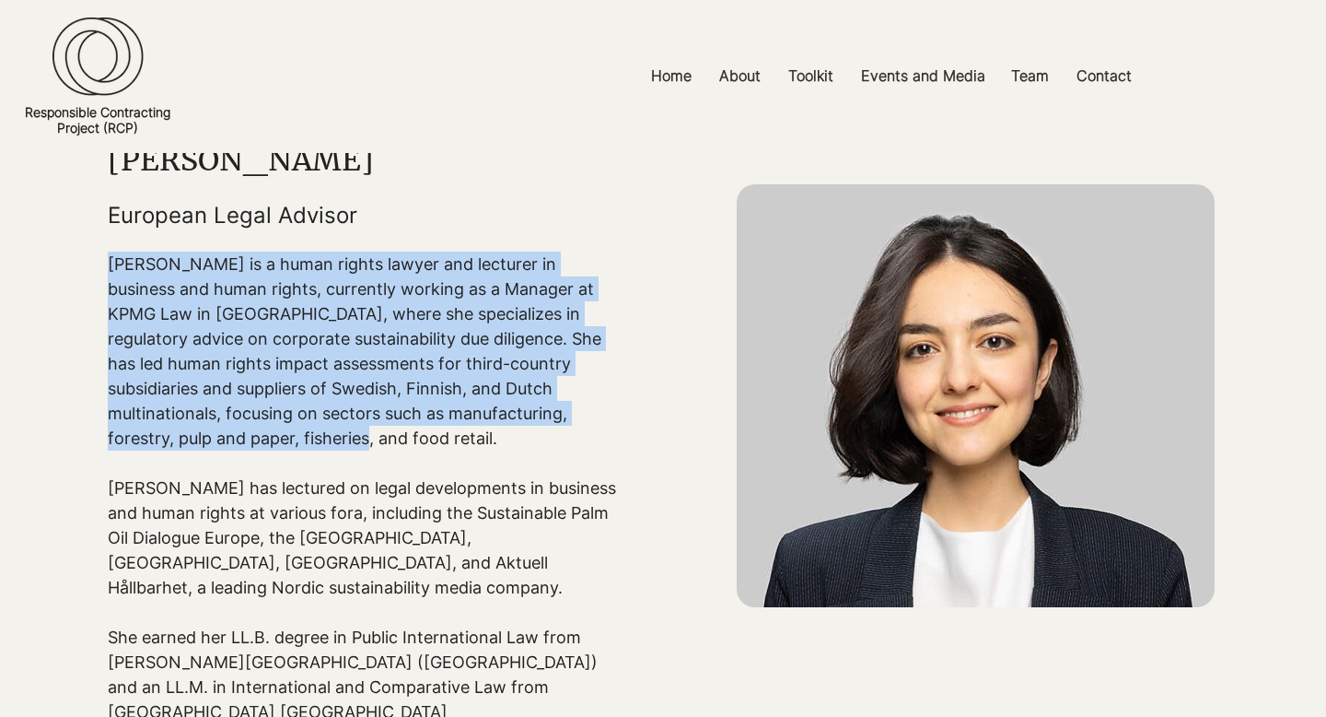
scroll to position [112, 0]
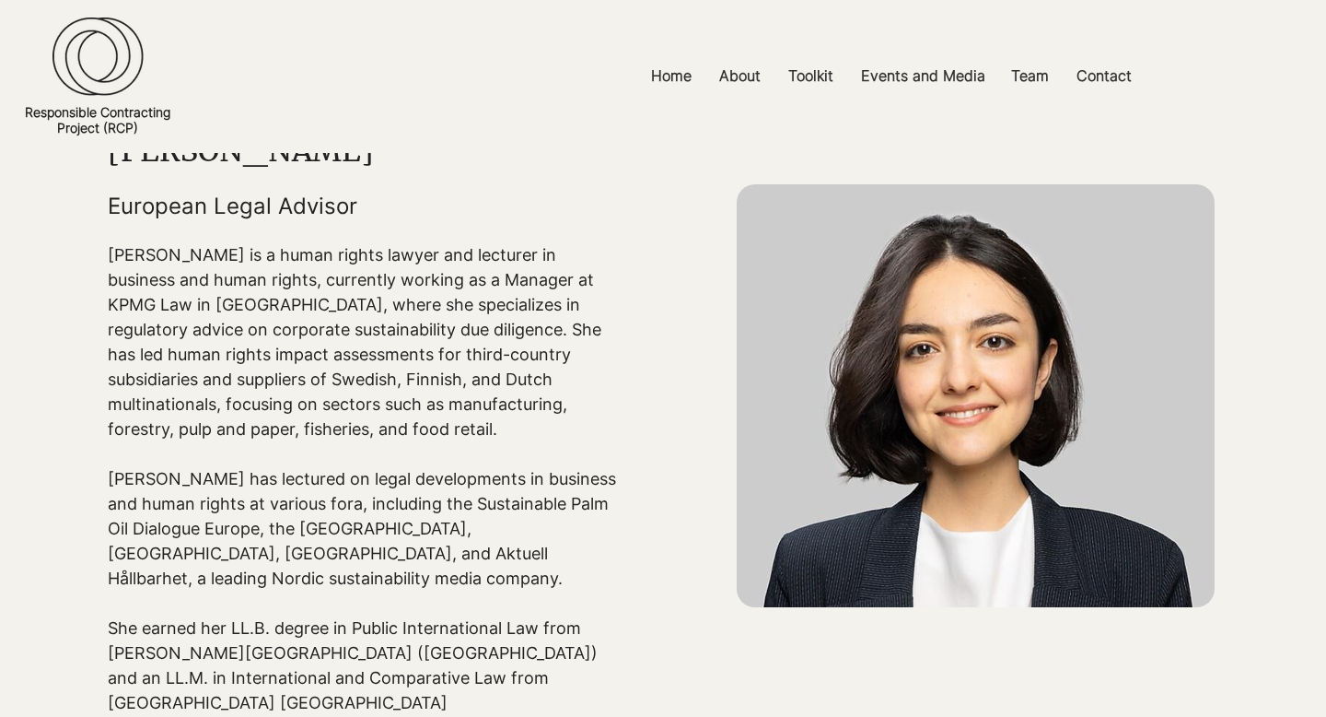
click at [197, 516] on p "[PERSON_NAME] has lectured on legal developments in business and human rights a…" at bounding box center [368, 528] width 520 height 124
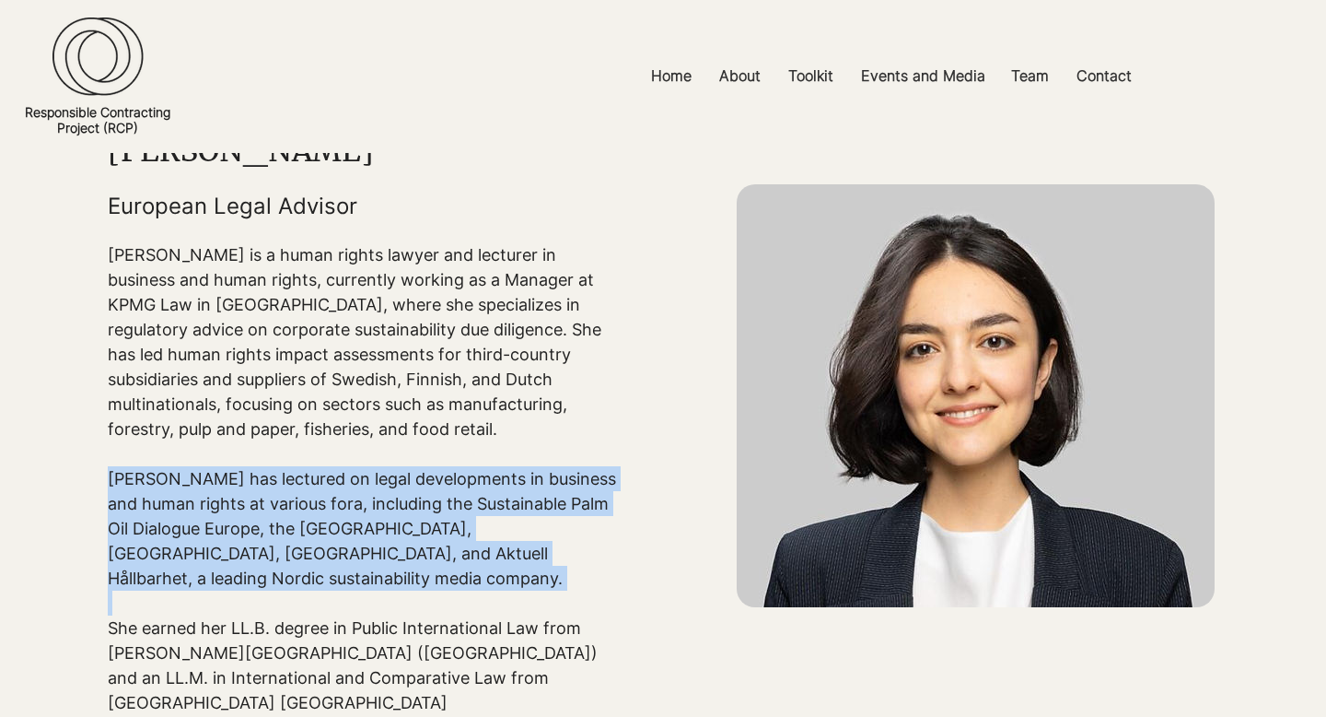
drag, startPoint x: 109, startPoint y: 476, endPoint x: 162, endPoint y: 606, distance: 140.4
click at [162, 606] on div "[PERSON_NAME] is a human rights lawyer and lecturer in business and human right…" at bounding box center [368, 490] width 520 height 497
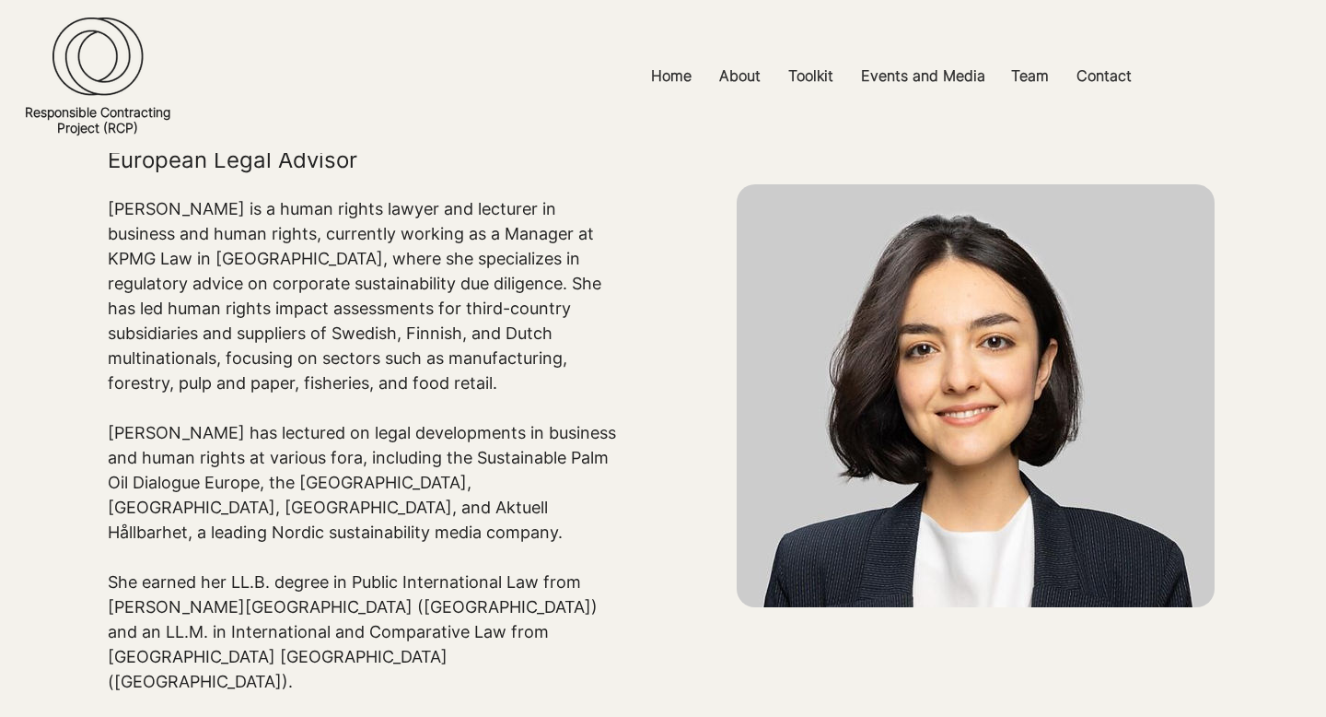
click at [162, 606] on p "She earned her LL.B. degree in Public International Law from [PERSON_NAME][GEOG…" at bounding box center [368, 631] width 520 height 124
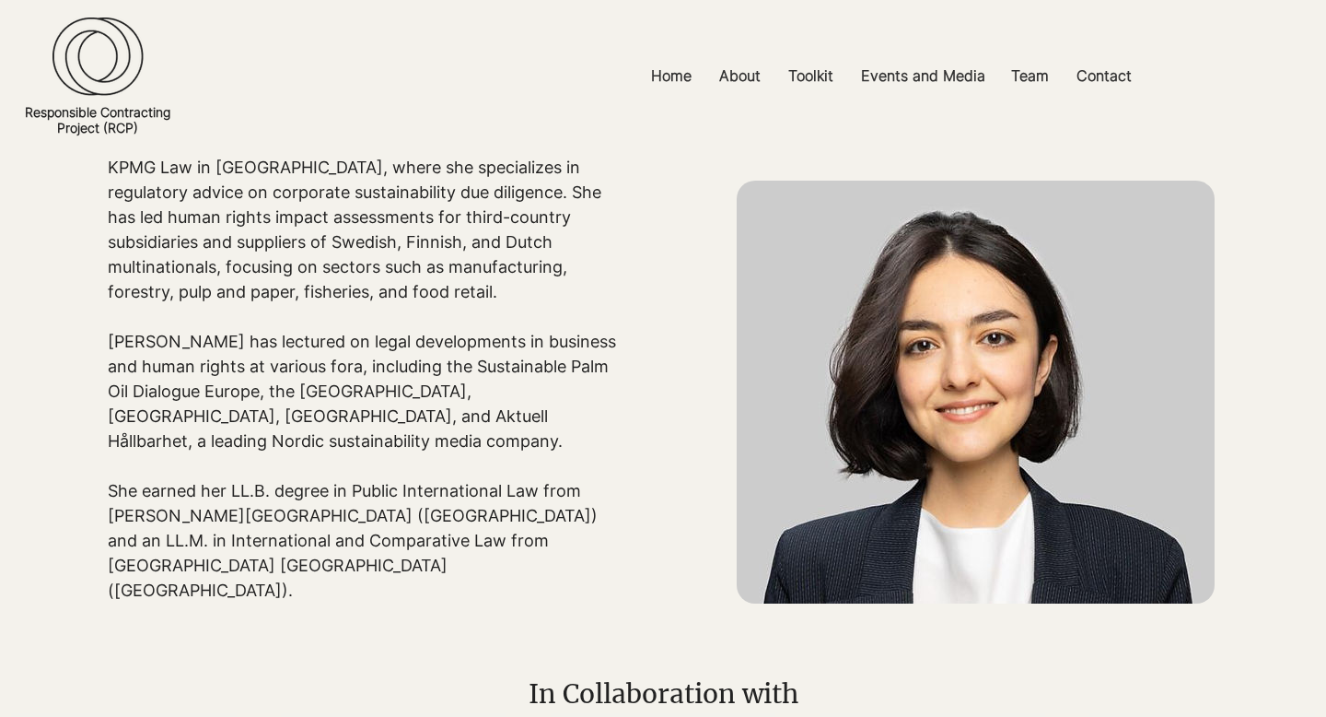
scroll to position [266, 0]
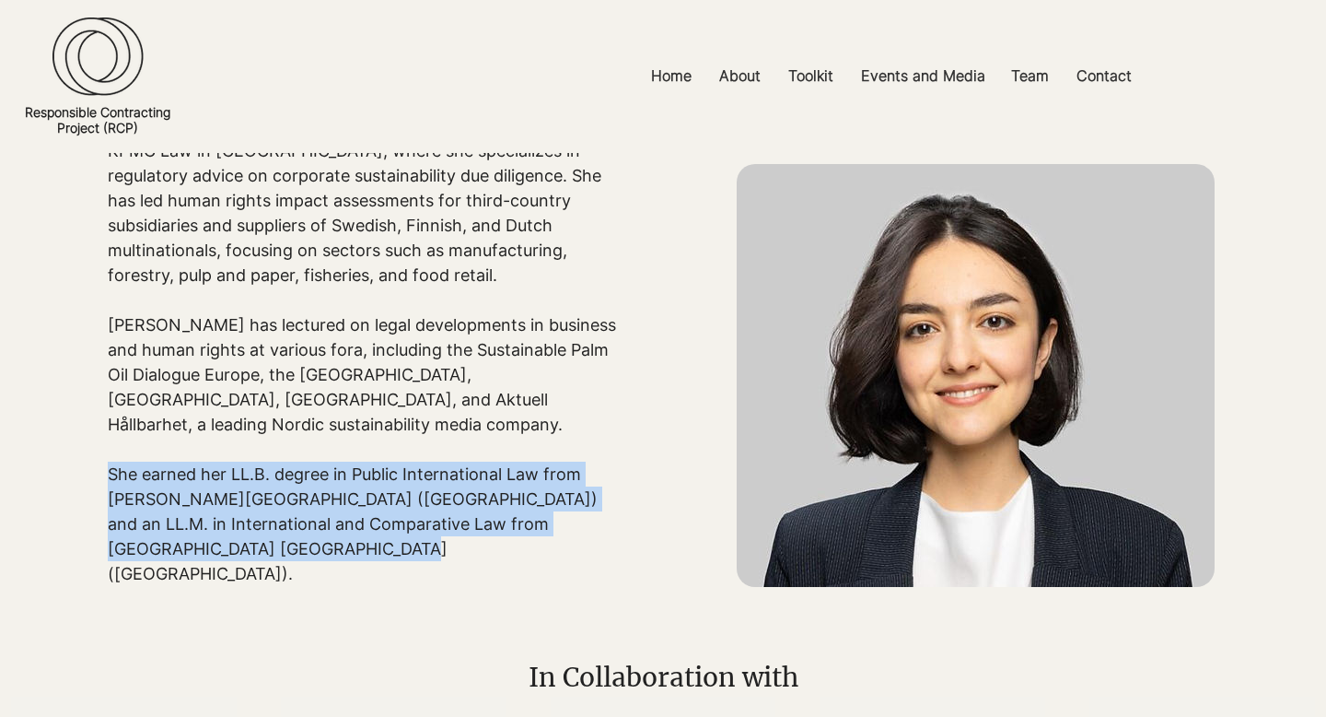
drag, startPoint x: 109, startPoint y: 472, endPoint x: 199, endPoint y: 547, distance: 117.7
click at [199, 547] on p "She earned her LL.B. degree in Public International Law from [PERSON_NAME][GEOG…" at bounding box center [368, 523] width 520 height 124
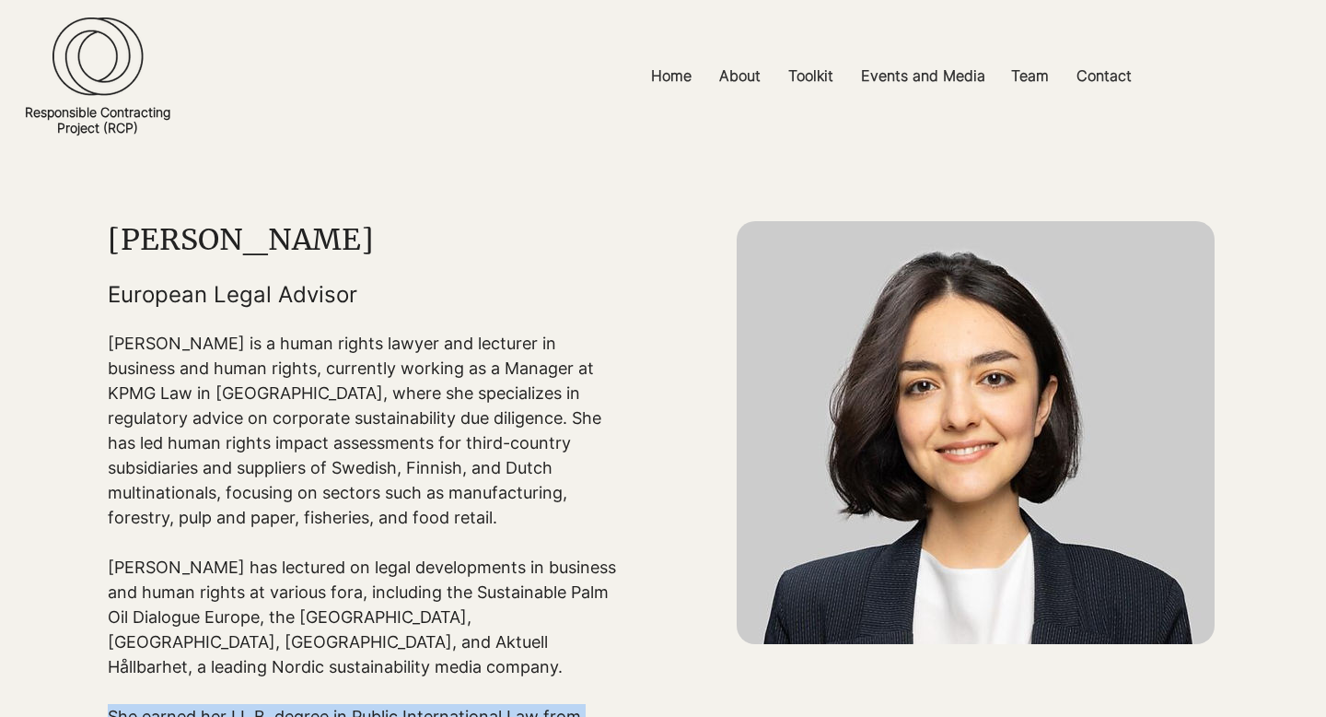
scroll to position [0, 0]
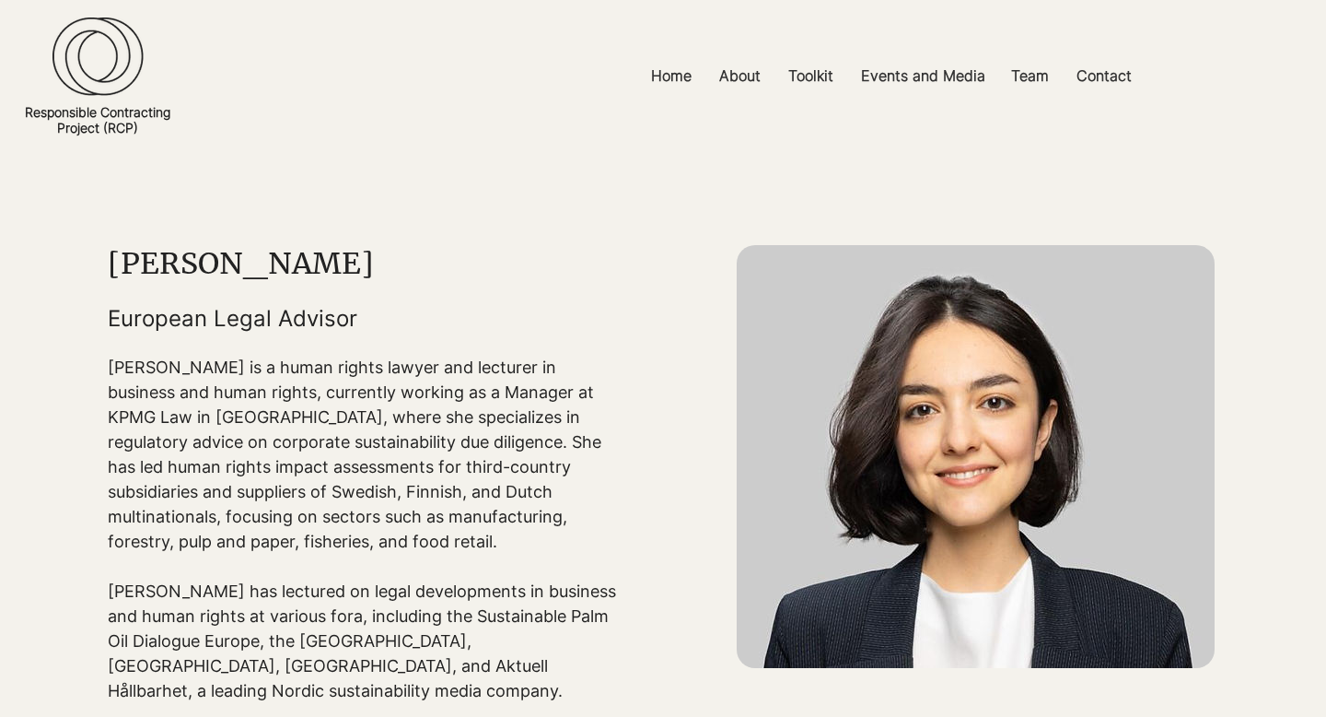
drag, startPoint x: 395, startPoint y: 262, endPoint x: 116, endPoint y: 262, distance: 279.1
click at [116, 262] on h1 "[PERSON_NAME]" at bounding box center [368, 263] width 520 height 37
copy h1 "[PERSON_NAME]"
